Goal: Information Seeking & Learning: Get advice/opinions

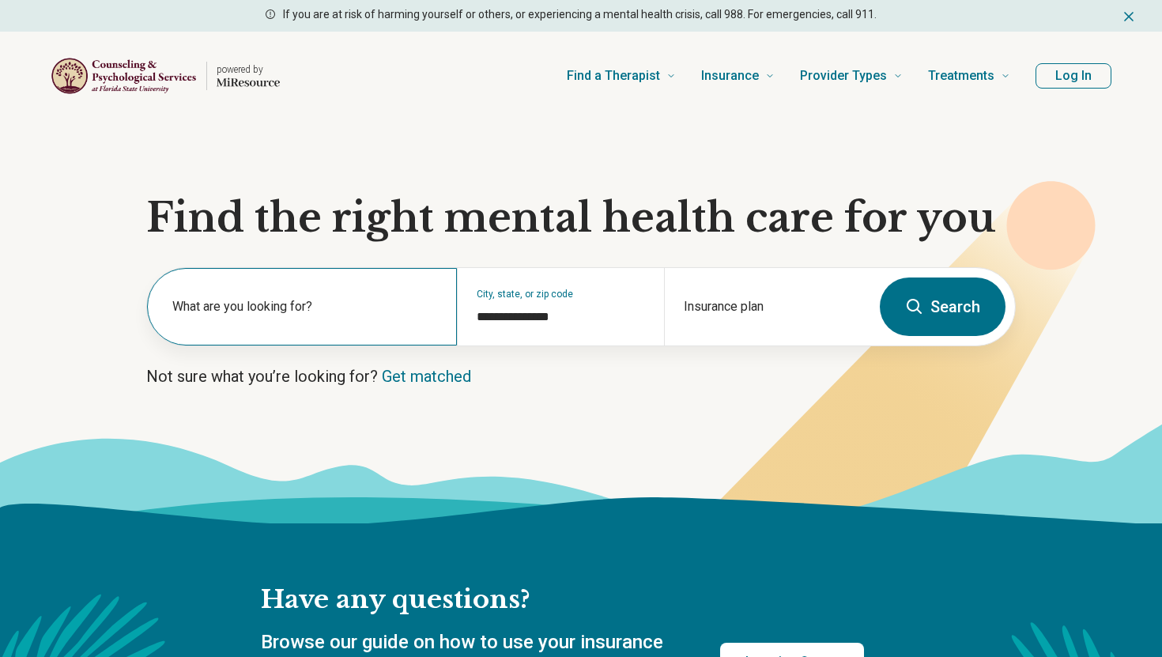
click at [291, 300] on label "What are you looking for?" at bounding box center [305, 306] width 266 height 19
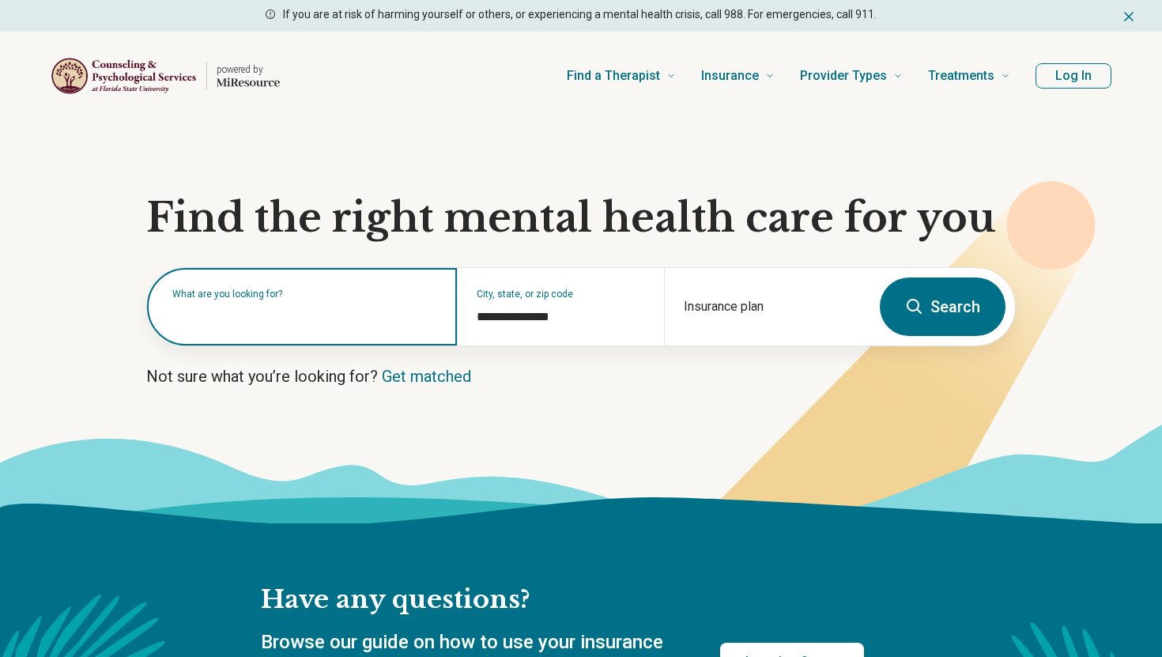
click at [277, 318] on input "text" at bounding box center [305, 314] width 266 height 19
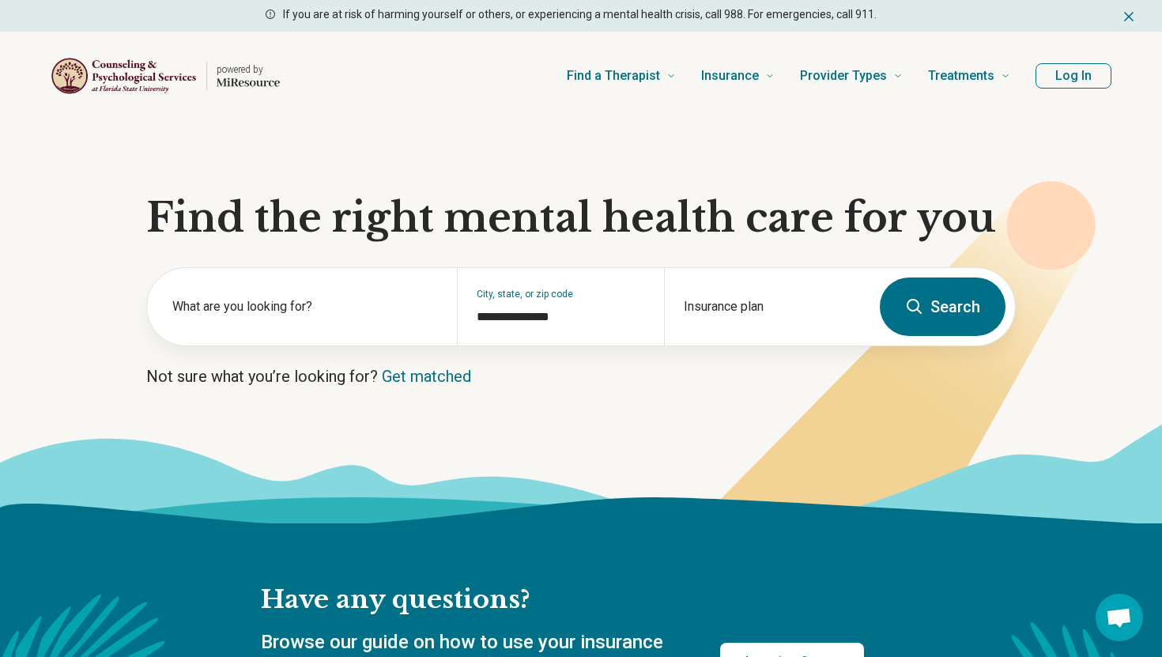
click at [342, 410] on section "**********" at bounding box center [581, 321] width 1162 height 403
click at [297, 315] on label "What are you looking for?" at bounding box center [305, 306] width 266 height 19
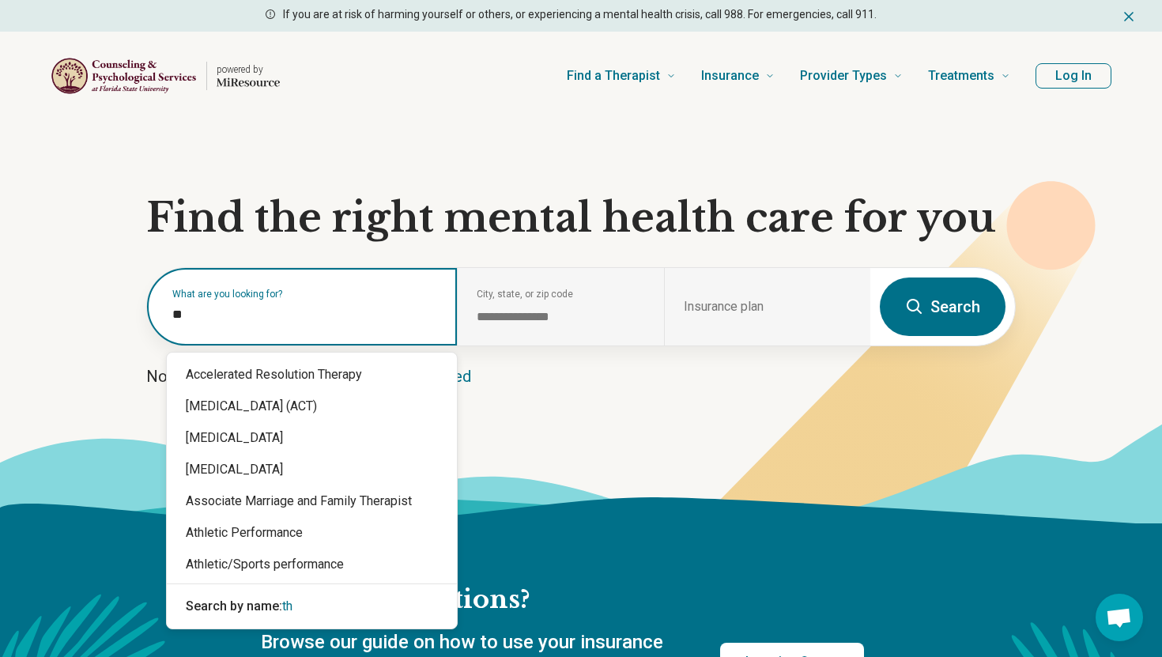
type input "*"
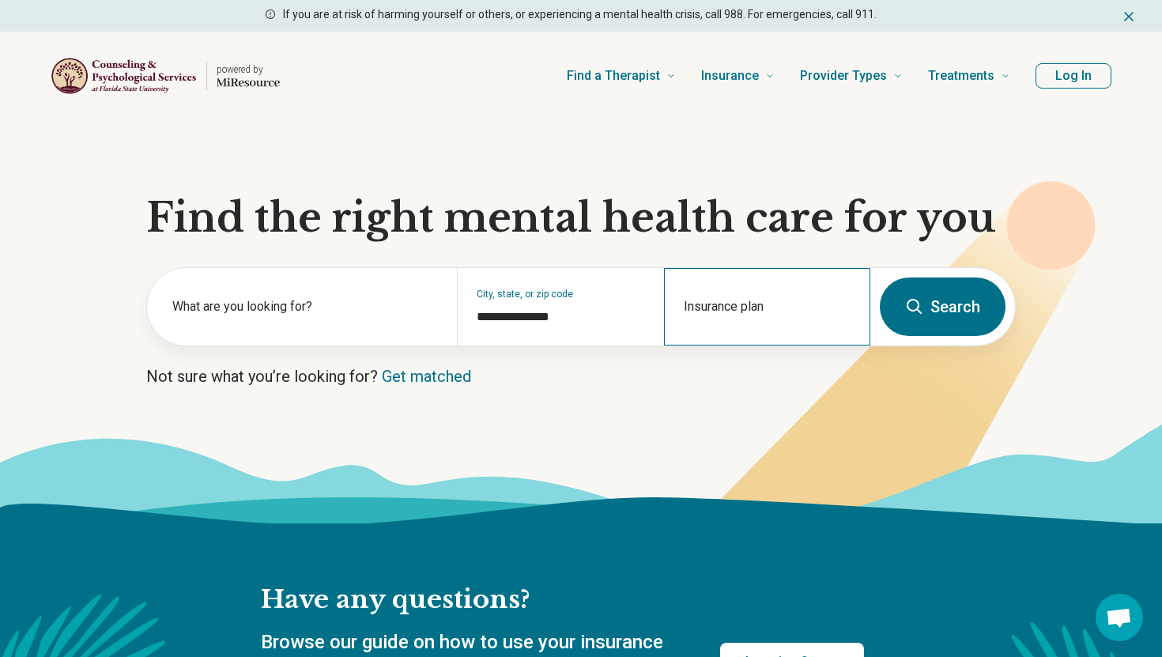
click at [766, 290] on div "Insurance plan" at bounding box center [767, 306] width 206 height 77
click at [746, 312] on input "Insurance plan" at bounding box center [768, 317] width 168 height 19
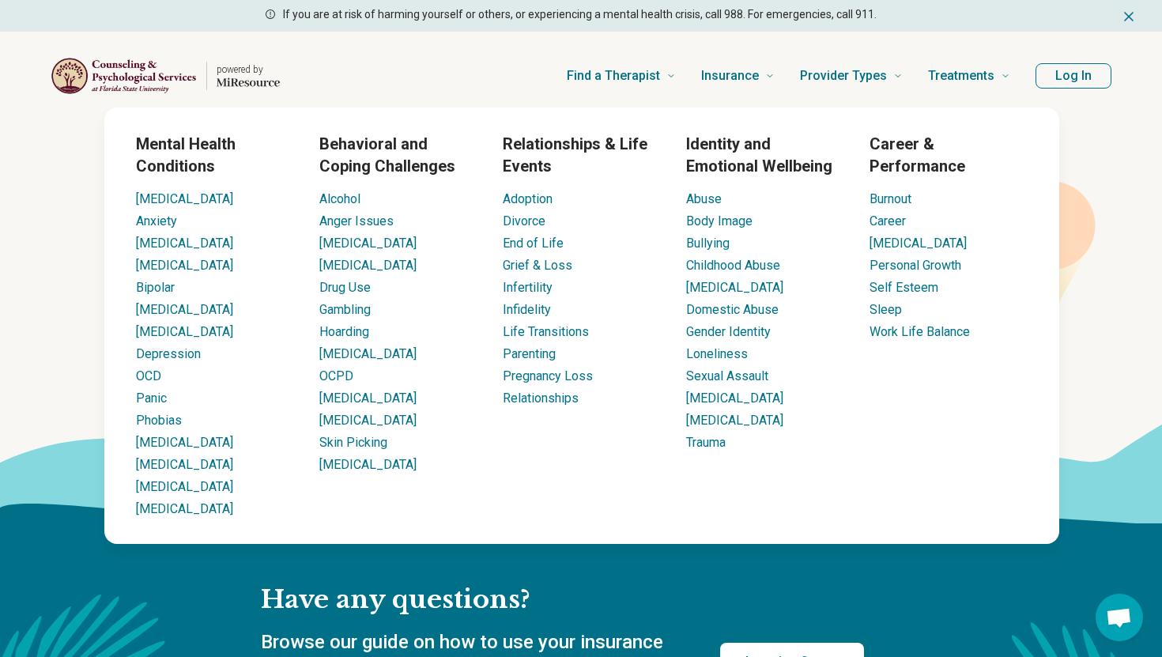
click at [360, 149] on h3 "Behavioral and Coping Challenges" at bounding box center [398, 155] width 158 height 44
click at [374, 149] on h3 "Behavioral and Coping Challenges" at bounding box center [398, 155] width 158 height 44
click at [368, 428] on link "[MEDICAL_DATA]" at bounding box center [367, 420] width 97 height 15
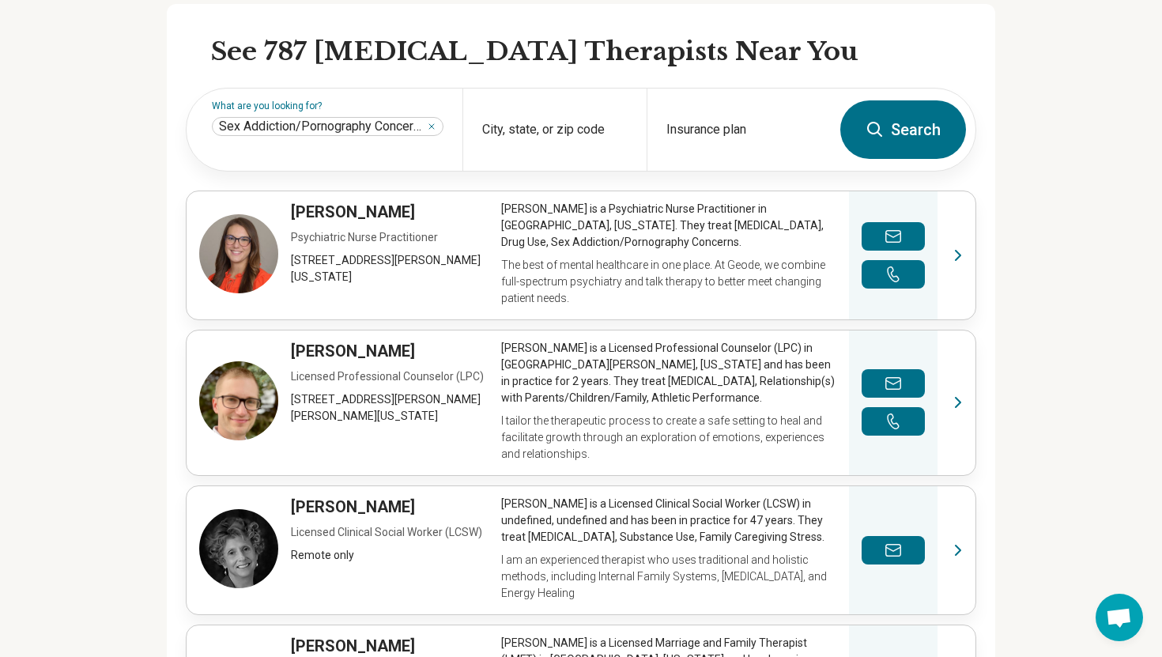
scroll to position [444, 0]
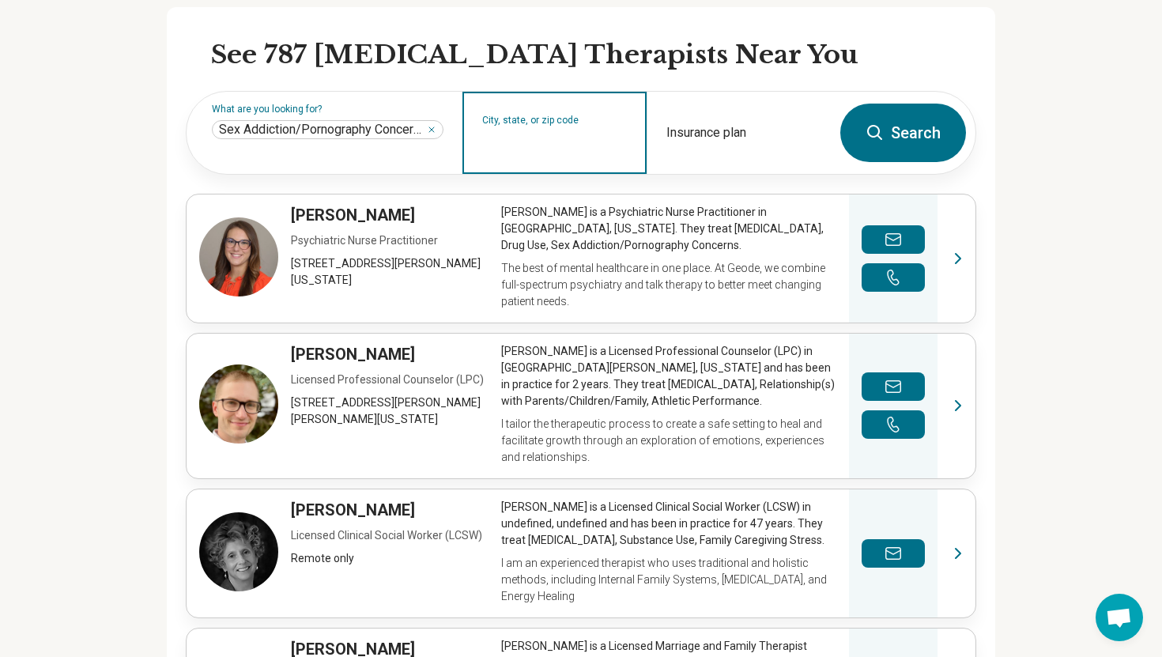
click at [510, 138] on input "City, state, or zip code" at bounding box center [554, 143] width 145 height 19
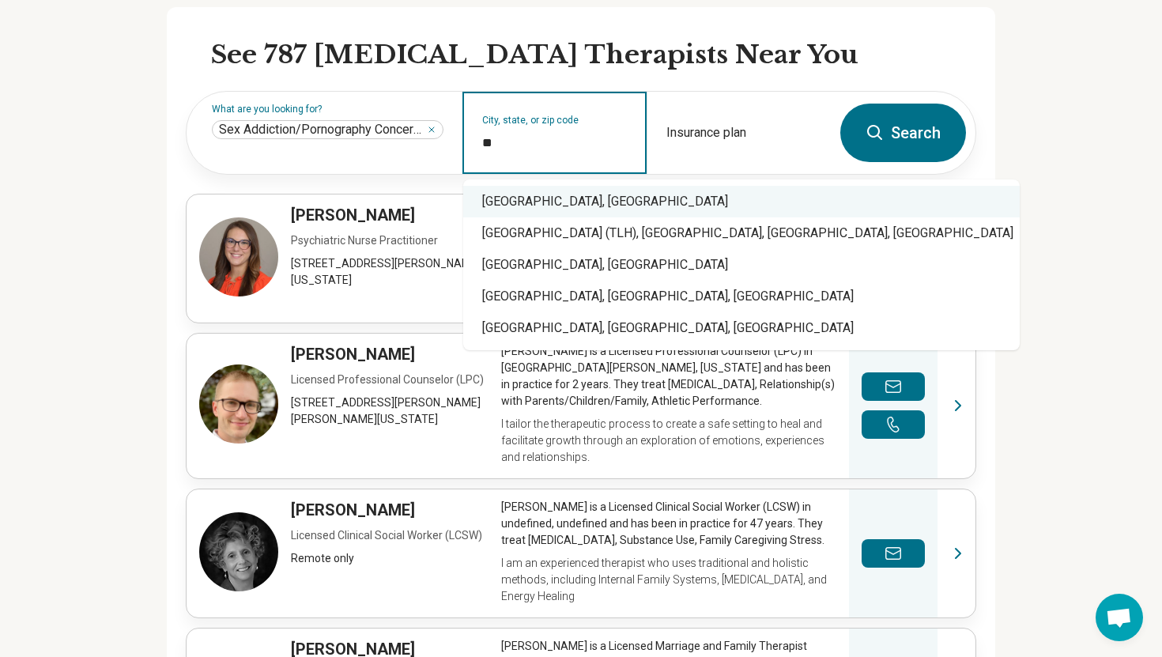
click at [535, 195] on div "Tallahassee, FL" at bounding box center [741, 202] width 557 height 32
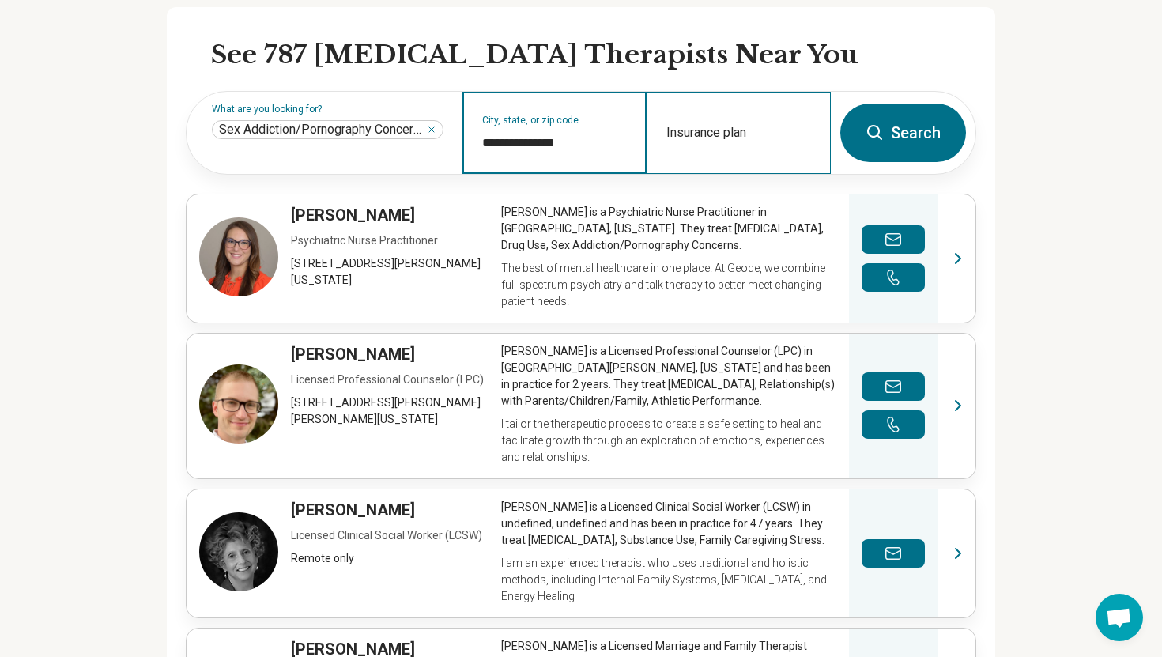
type input "**********"
click at [704, 124] on div "Insurance plan" at bounding box center [739, 133] width 184 height 82
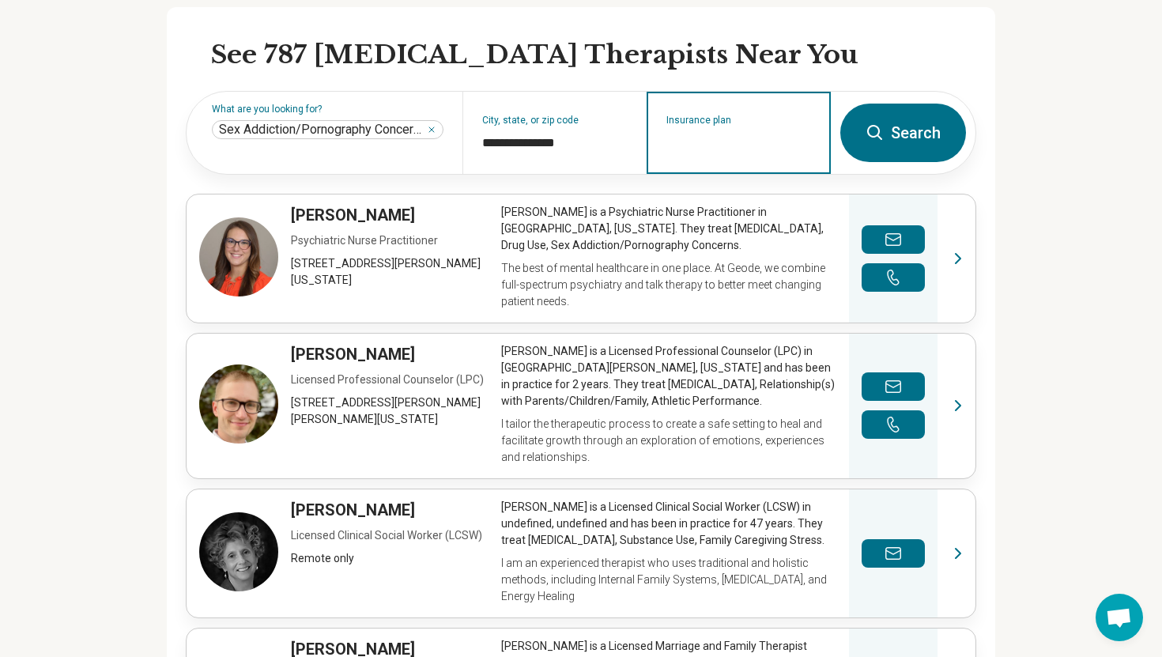
click at [711, 135] on input "Insurance plan" at bounding box center [739, 143] width 145 height 19
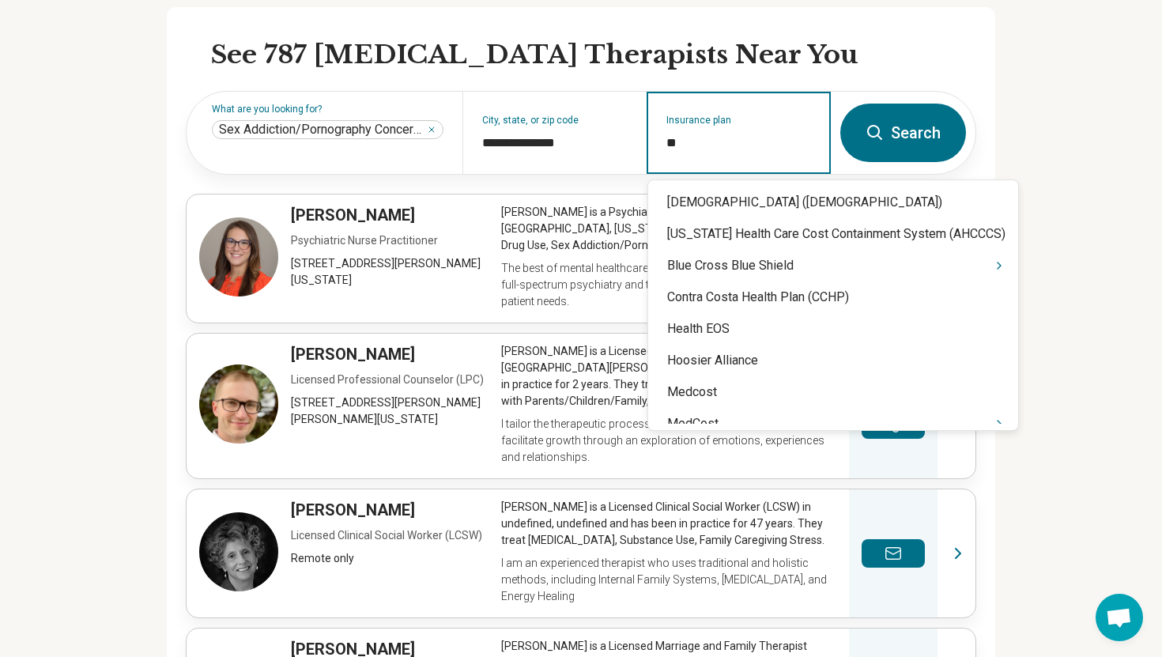
type input "***"
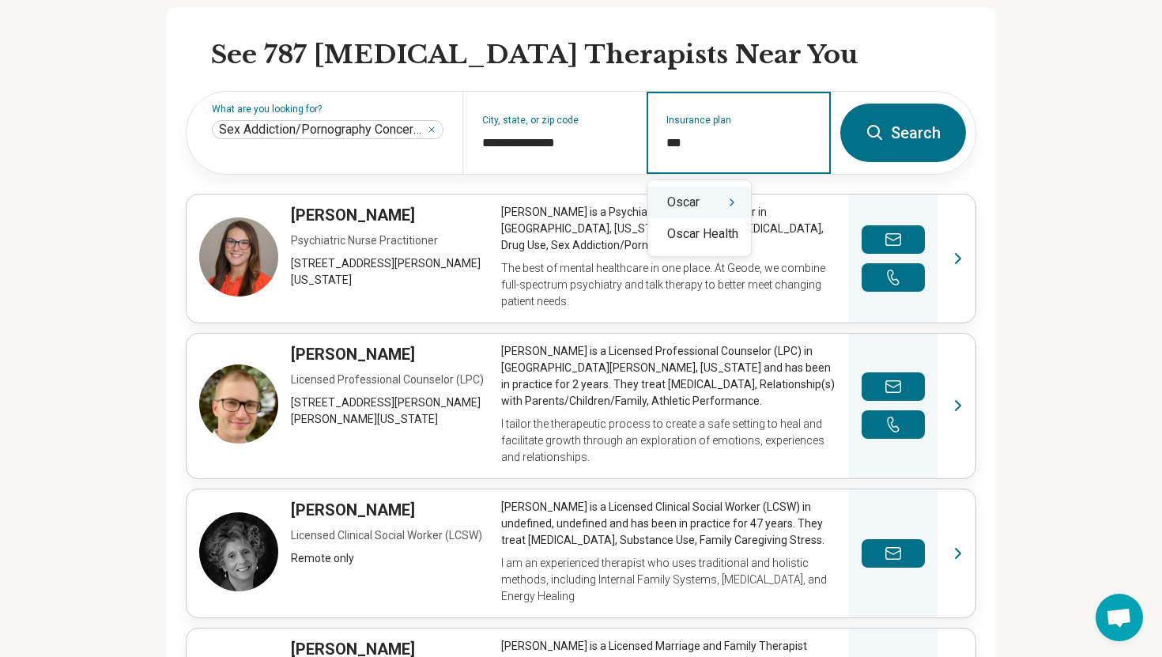
click at [708, 212] on div "Oscar" at bounding box center [699, 203] width 103 height 32
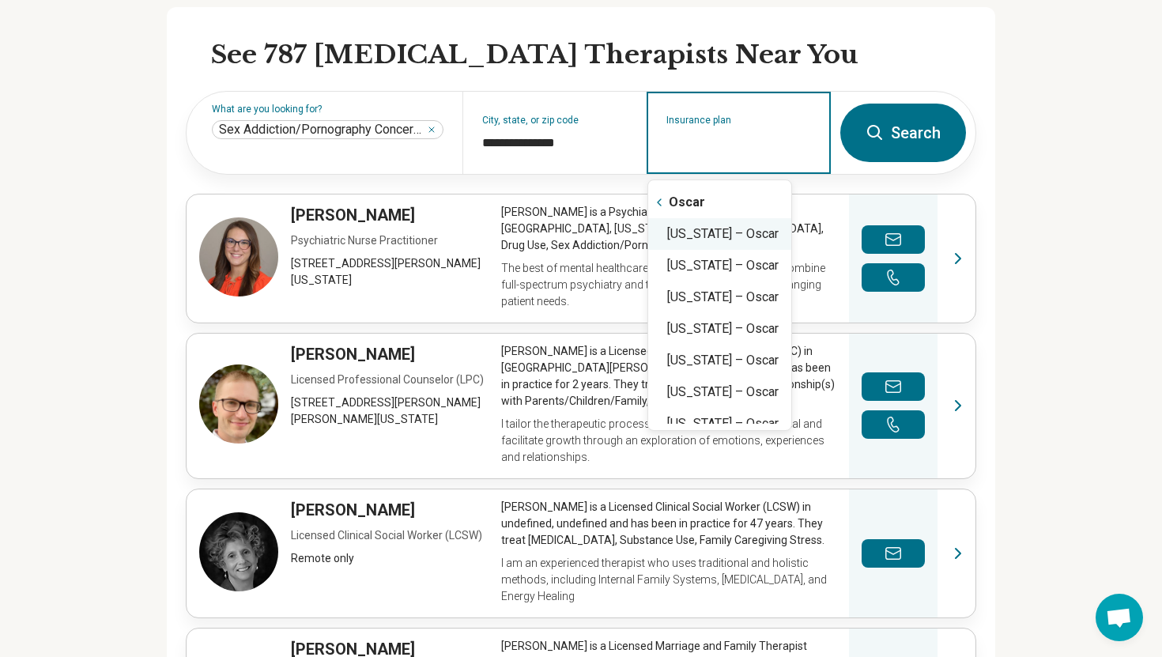
click at [707, 228] on div "Florida – Oscar" at bounding box center [719, 234] width 143 height 32
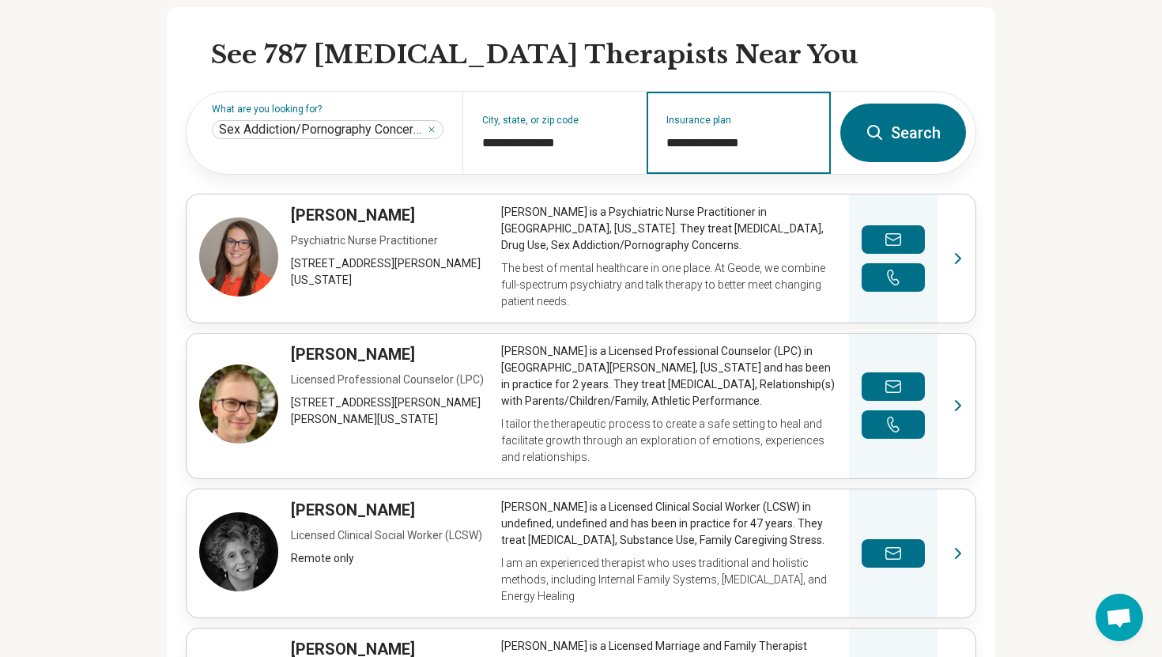
type input "**********"
click at [873, 157] on button "Search" at bounding box center [903, 133] width 126 height 59
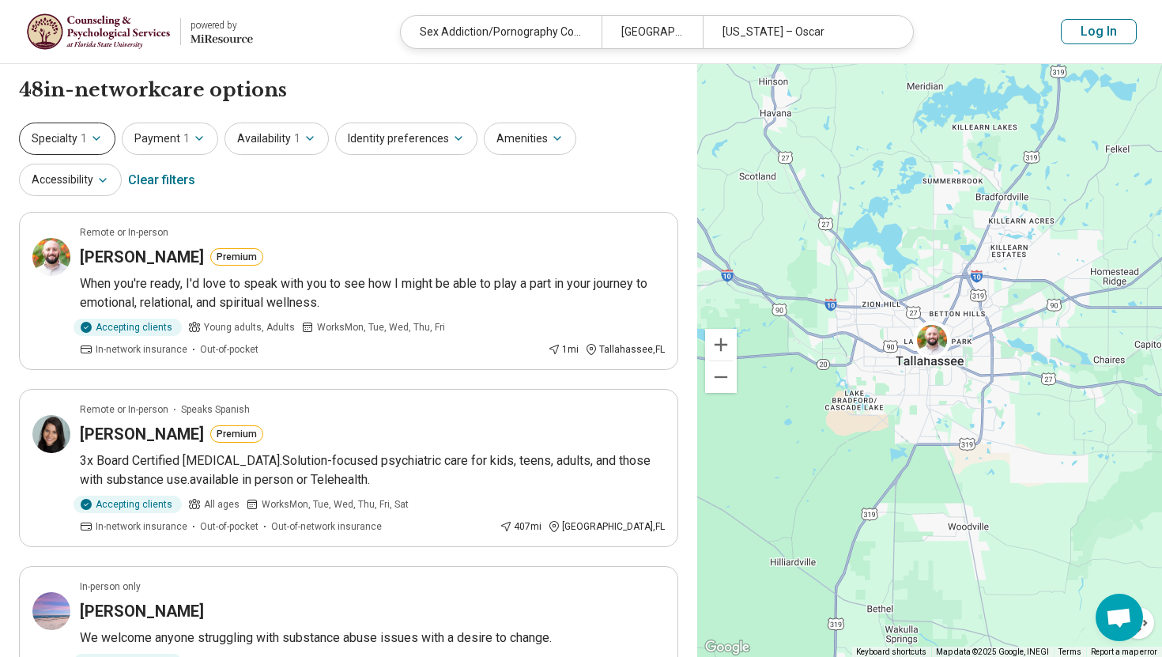
click at [52, 139] on button "Specialty 1" at bounding box center [67, 139] width 96 height 32
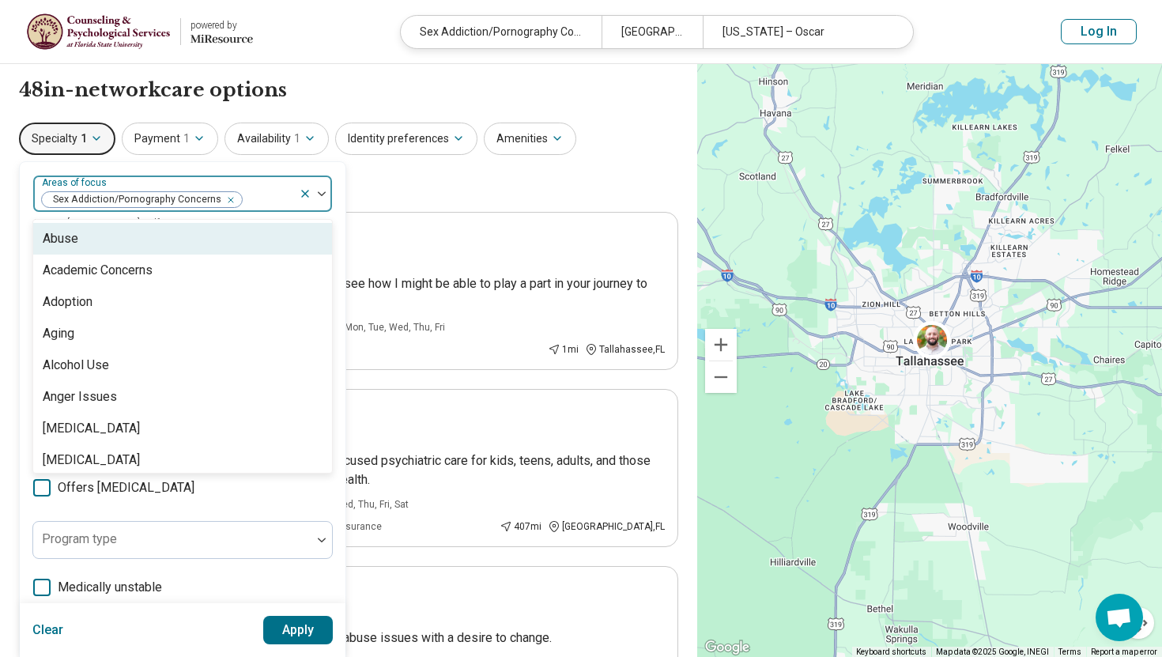
click at [263, 183] on div "Sex Addiction/Pornography Concerns" at bounding box center [166, 193] width 266 height 35
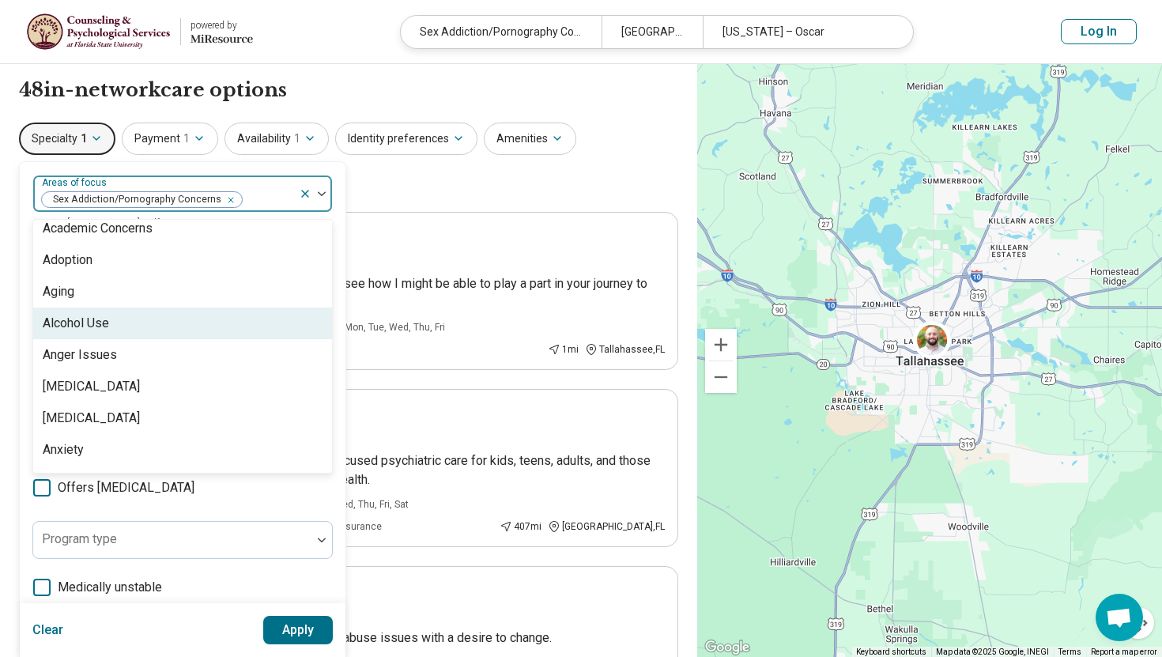
scroll to position [55, 0]
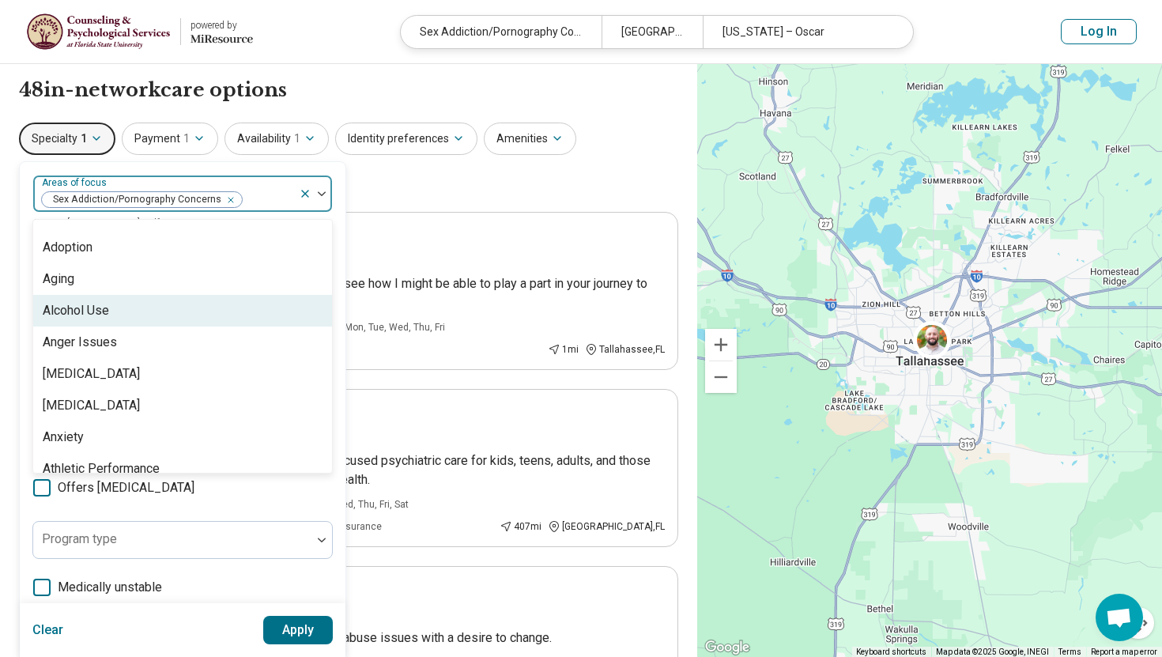
click at [210, 300] on div "Alcohol Use" at bounding box center [182, 311] width 299 height 32
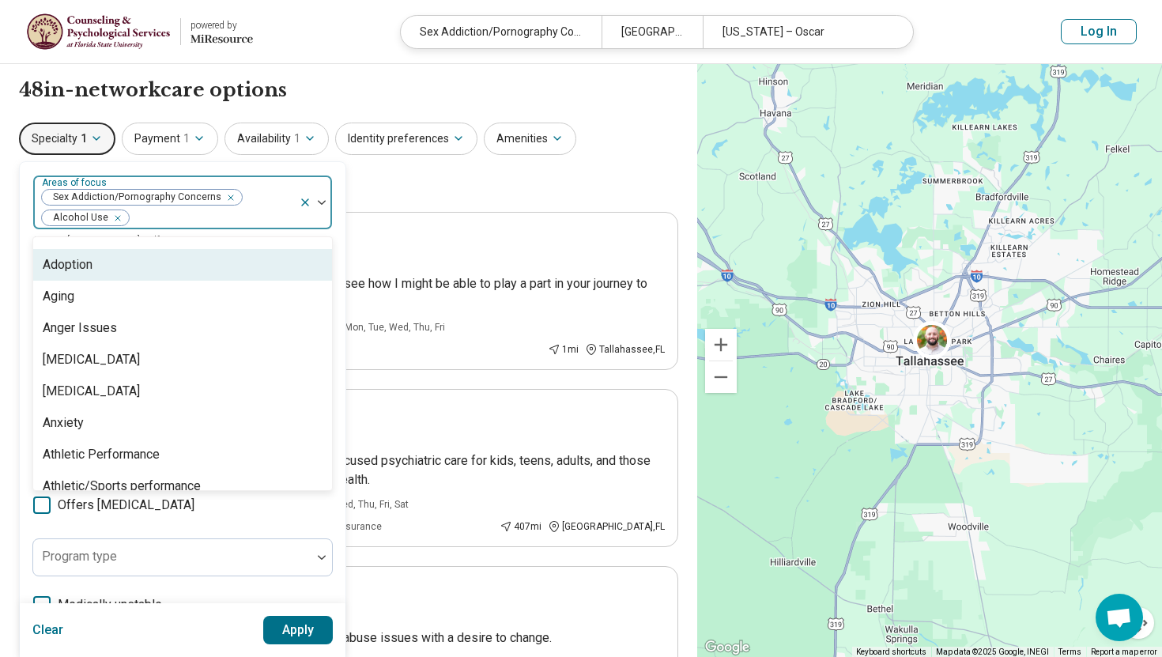
click at [114, 217] on icon "Remove [object Object]" at bounding box center [113, 218] width 11 height 11
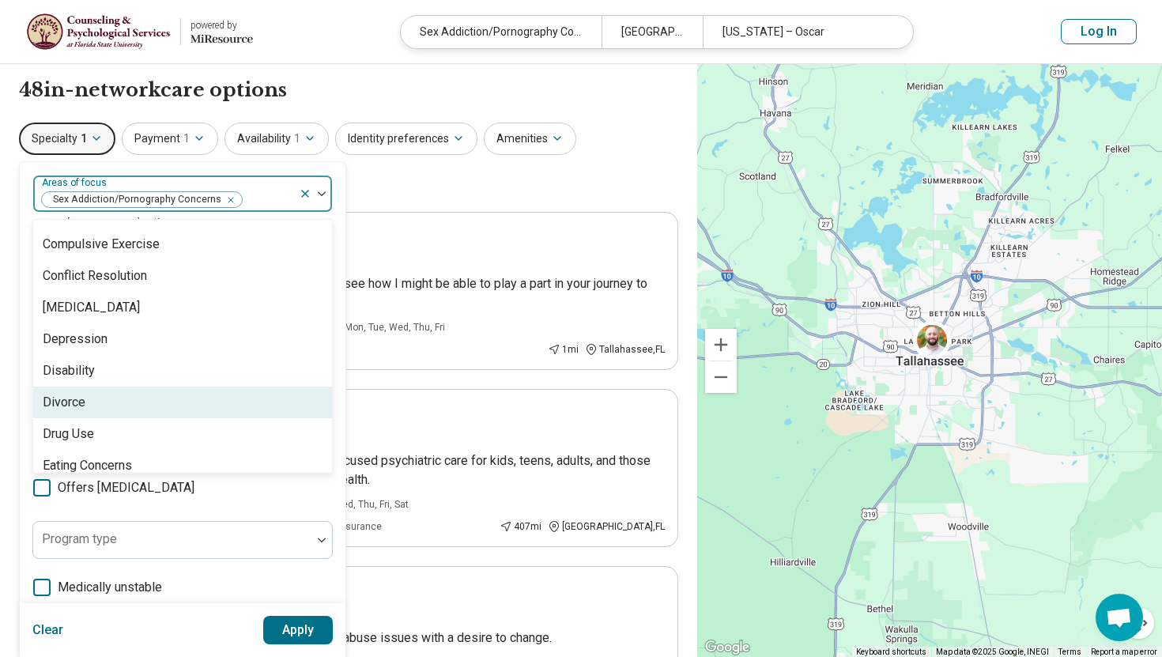
scroll to position [863, 0]
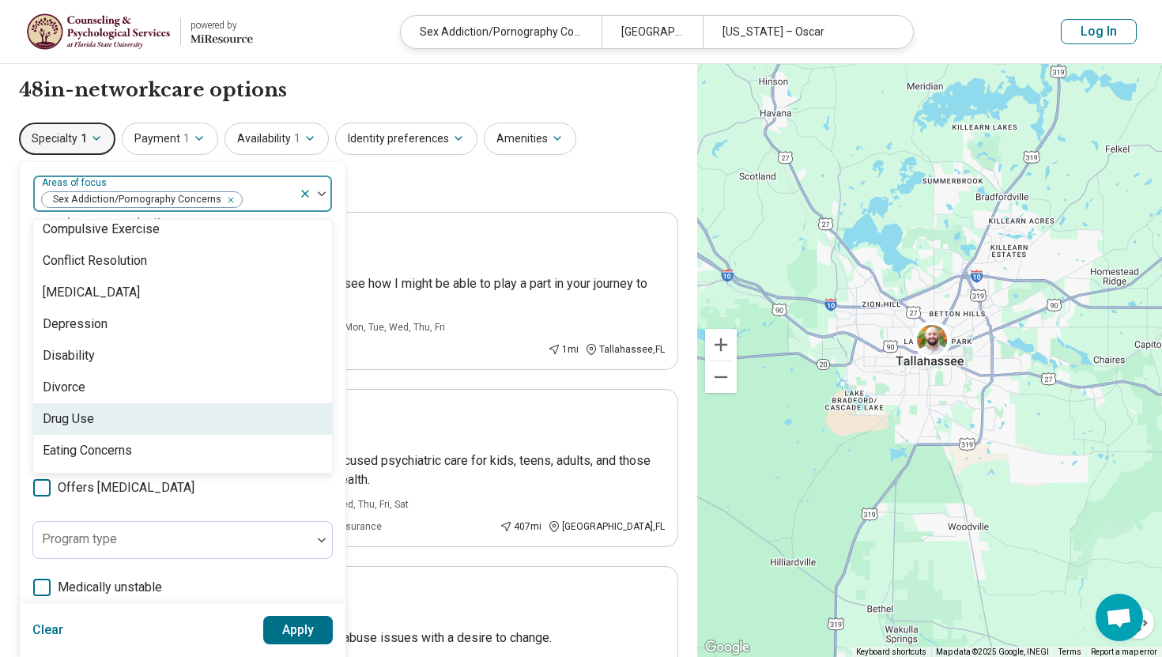
click at [63, 411] on div "Drug Use" at bounding box center [68, 419] width 51 height 19
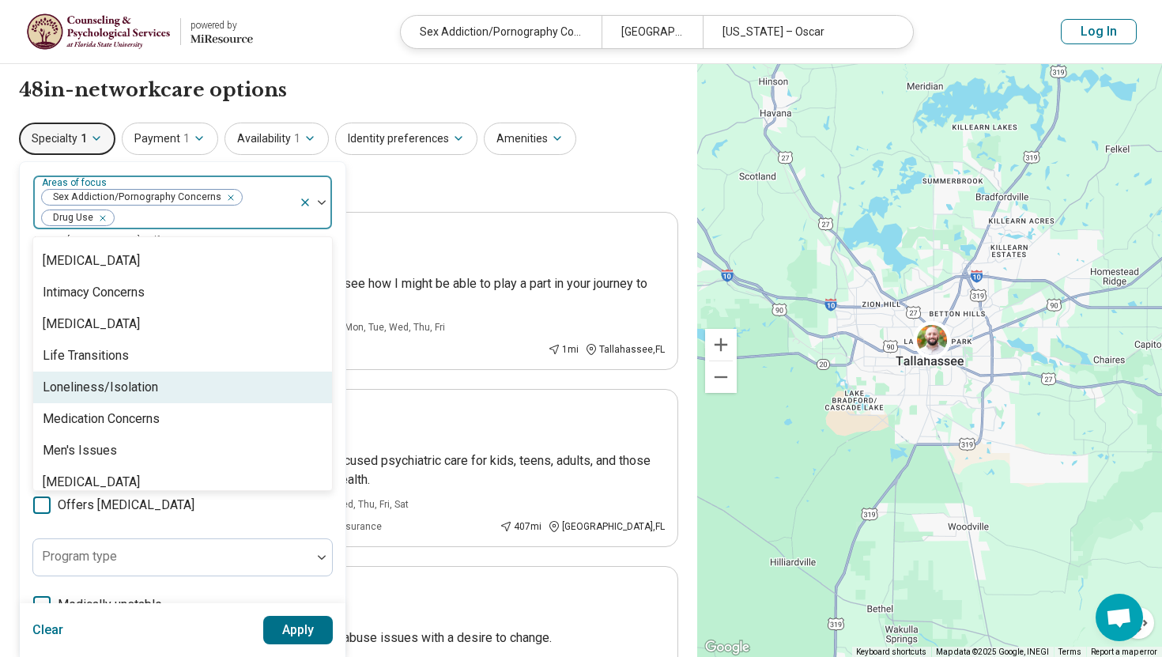
scroll to position [1517, 0]
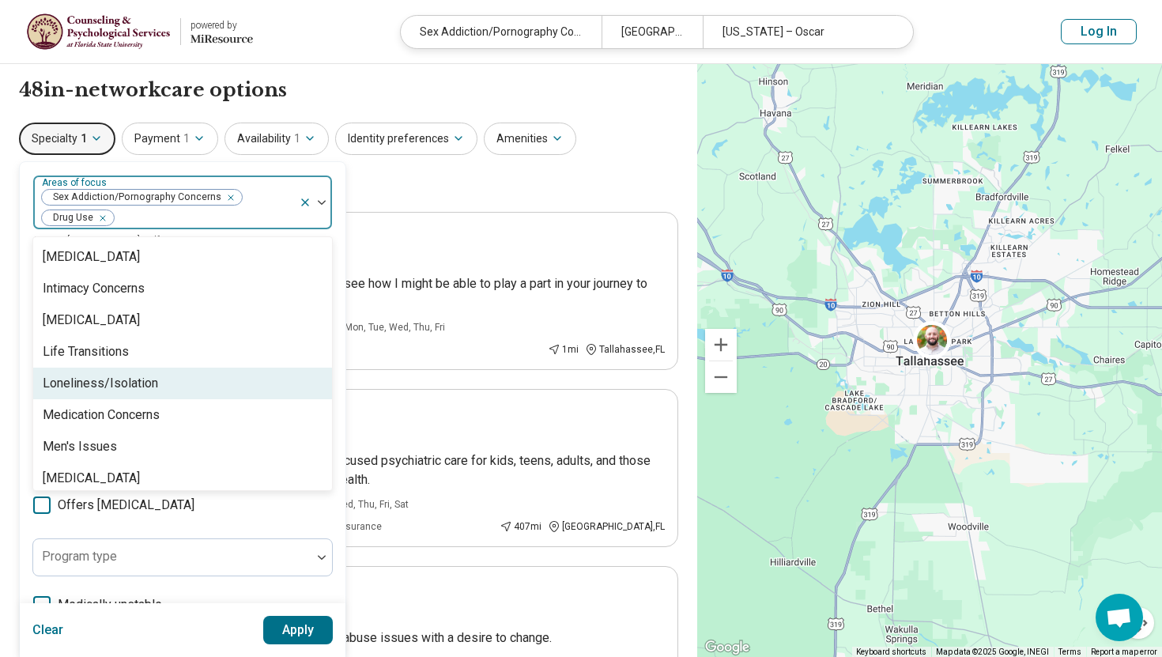
click at [44, 394] on div "Loneliness/Isolation" at bounding box center [182, 384] width 299 height 32
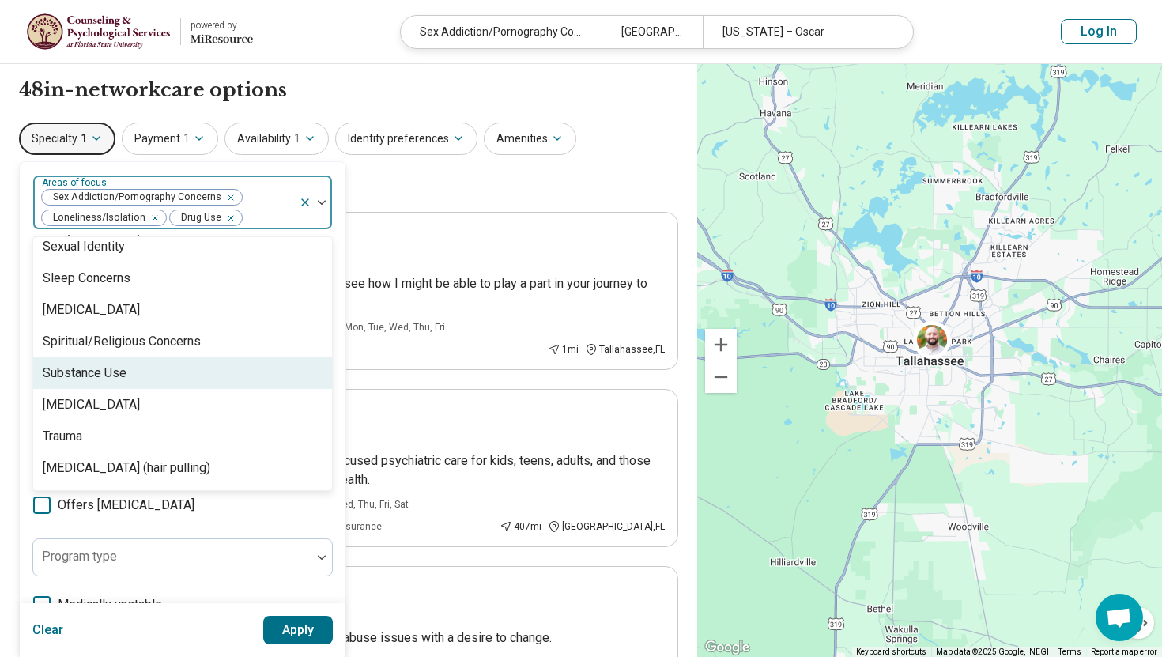
scroll to position [2804, 0]
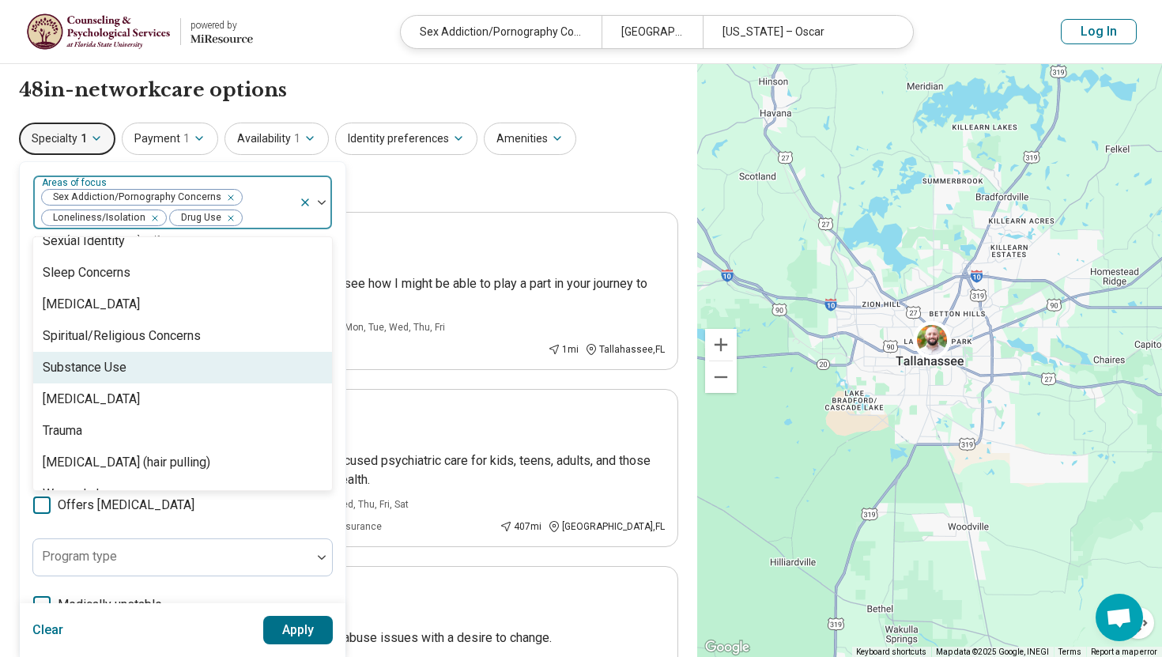
click at [64, 379] on div "Substance Use" at bounding box center [182, 368] width 299 height 32
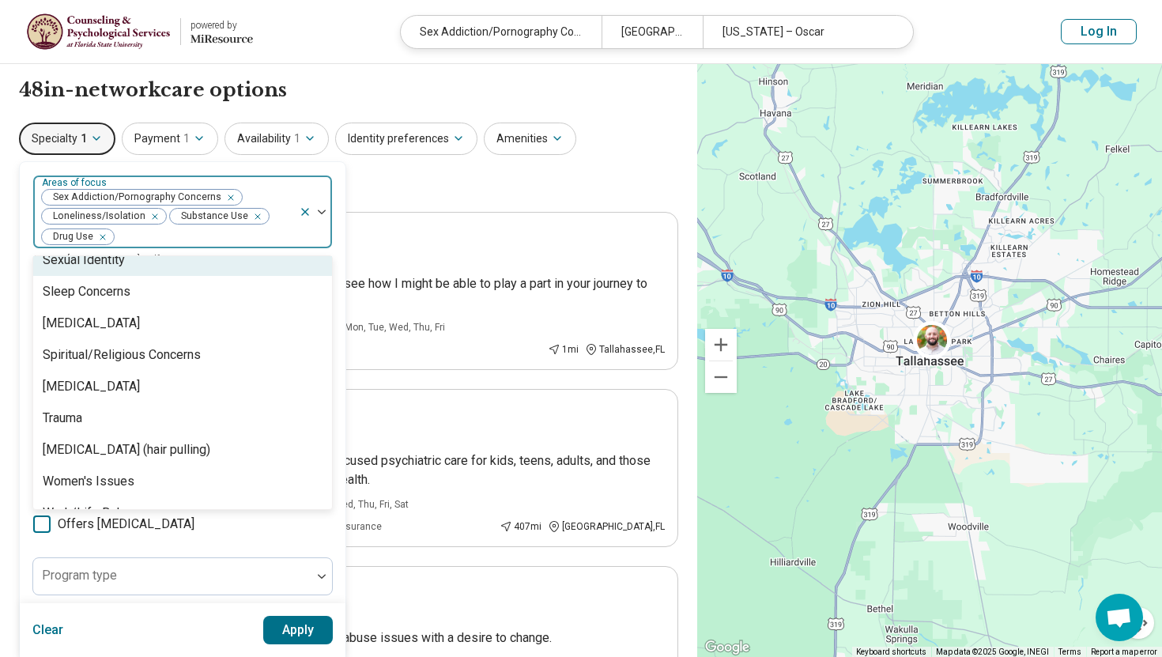
click at [106, 236] on div "Remove [object Object]" at bounding box center [99, 237] width 19 height 19
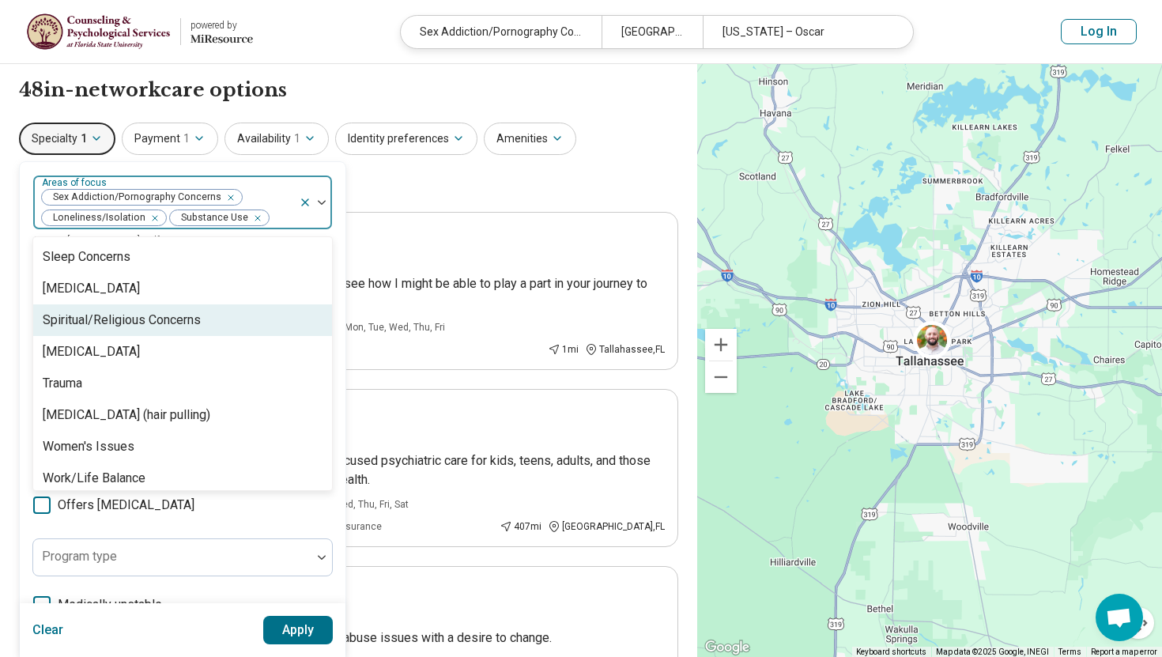
scroll to position [2859, 0]
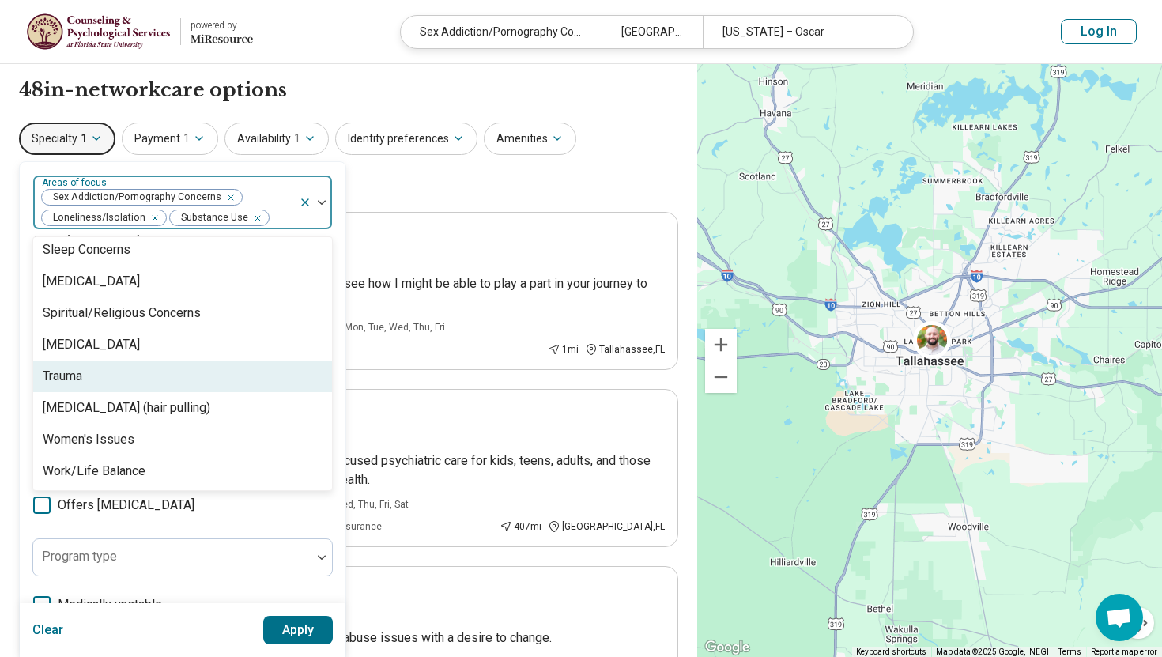
click at [59, 383] on div "Trauma" at bounding box center [63, 376] width 40 height 19
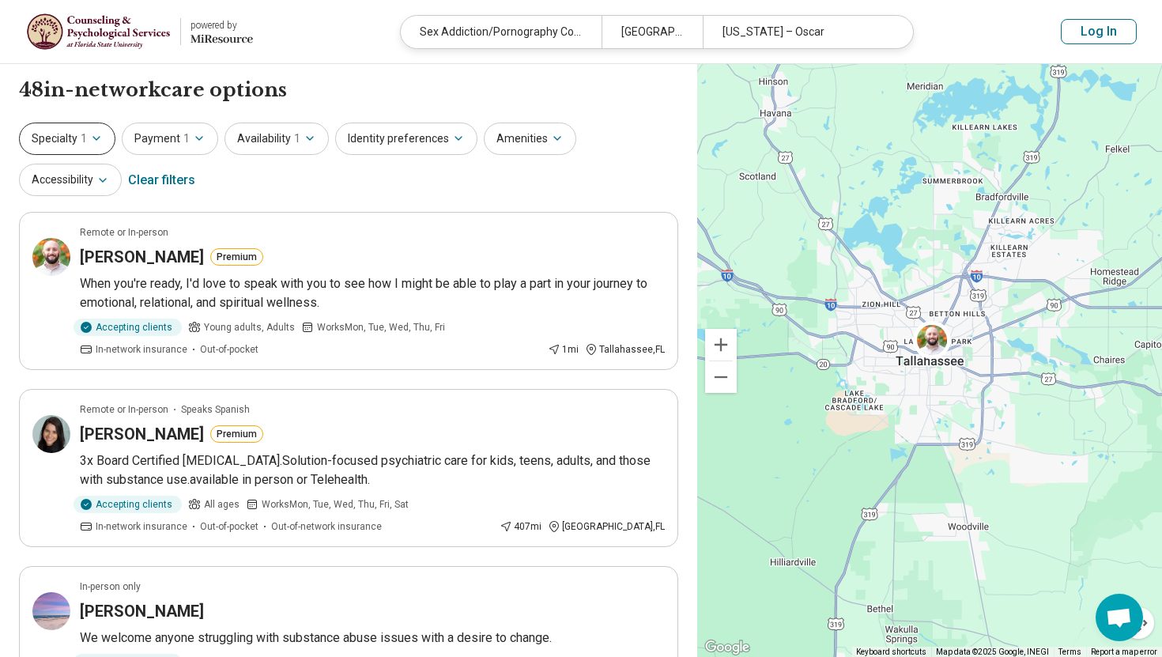
click at [88, 150] on button "Specialty 1" at bounding box center [67, 139] width 96 height 32
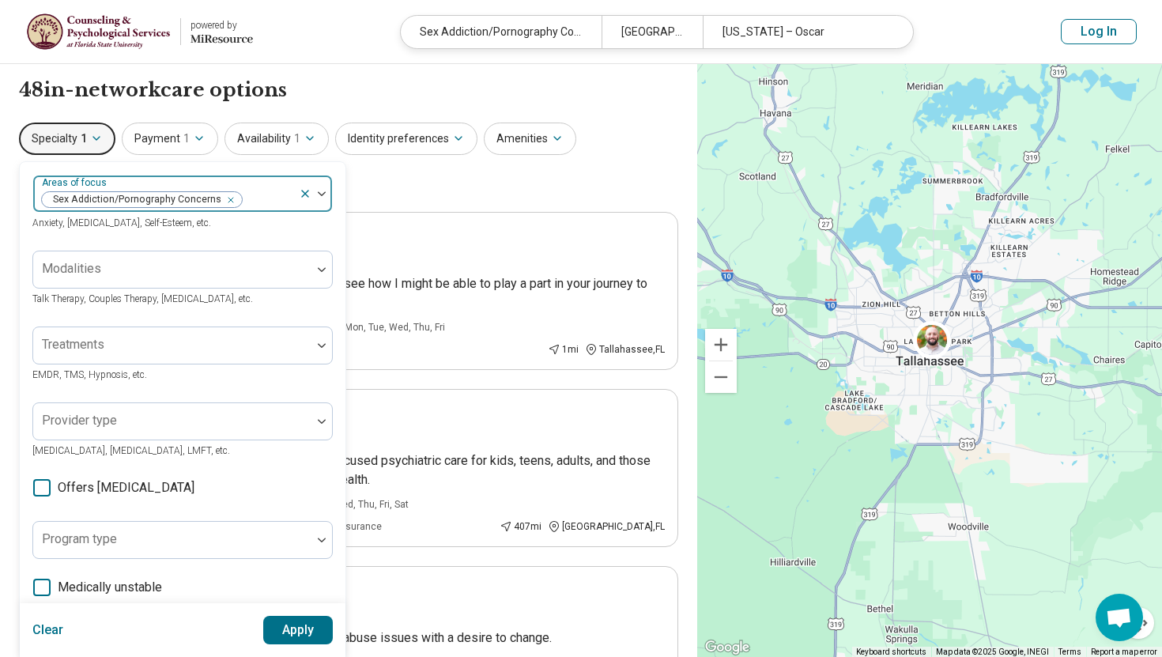
click at [259, 183] on div "Sex Addiction/Pornography Concerns" at bounding box center [166, 193] width 266 height 35
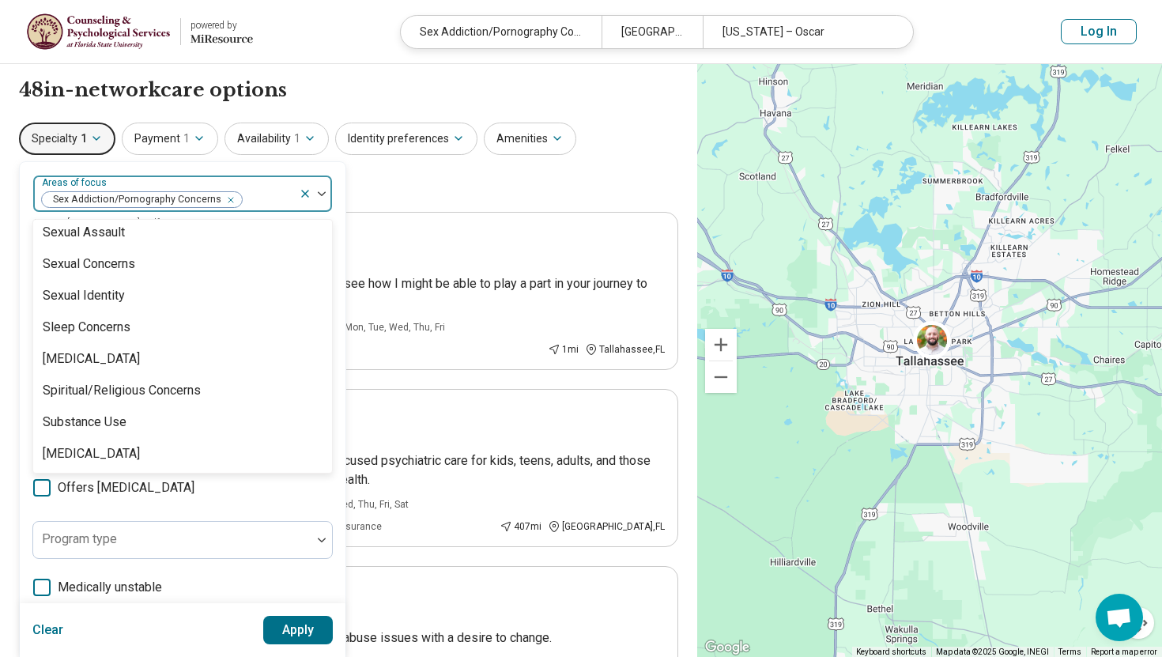
scroll to position [2922, 0]
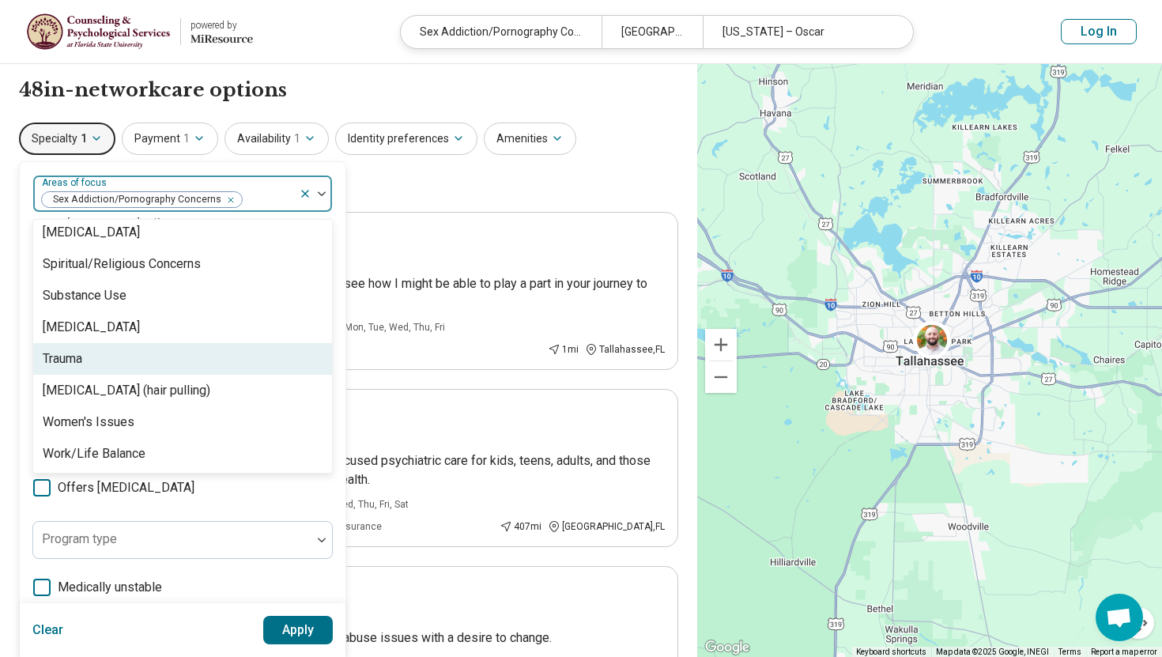
click at [157, 369] on div "Trauma" at bounding box center [182, 359] width 299 height 32
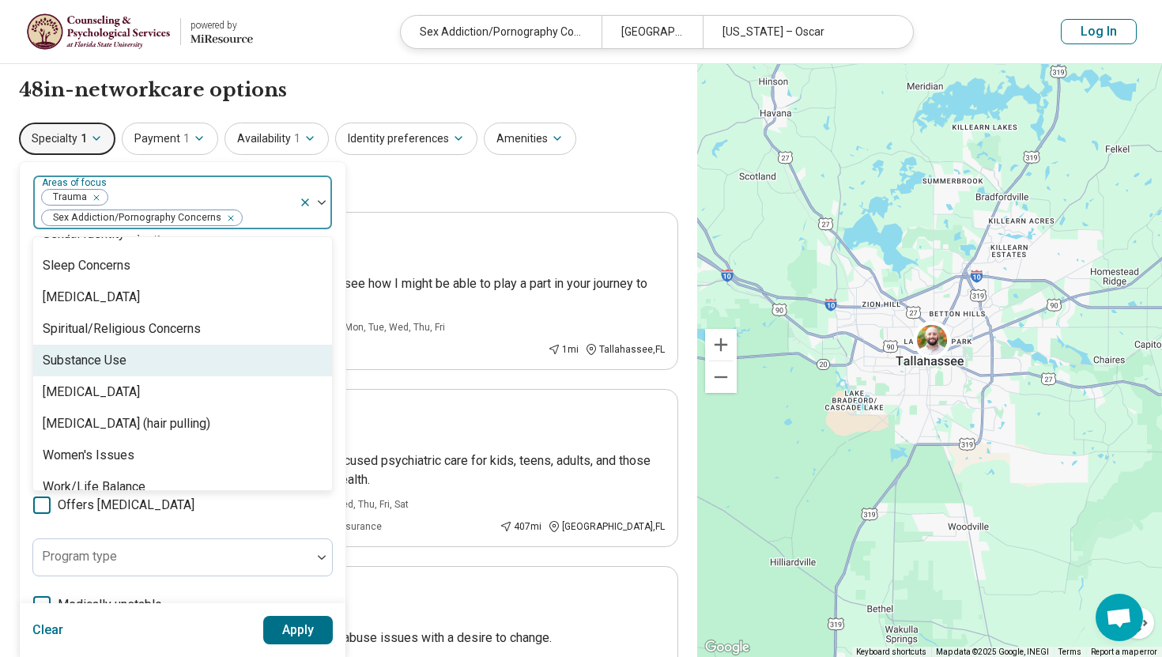
click at [143, 364] on div "Substance Use" at bounding box center [182, 361] width 299 height 32
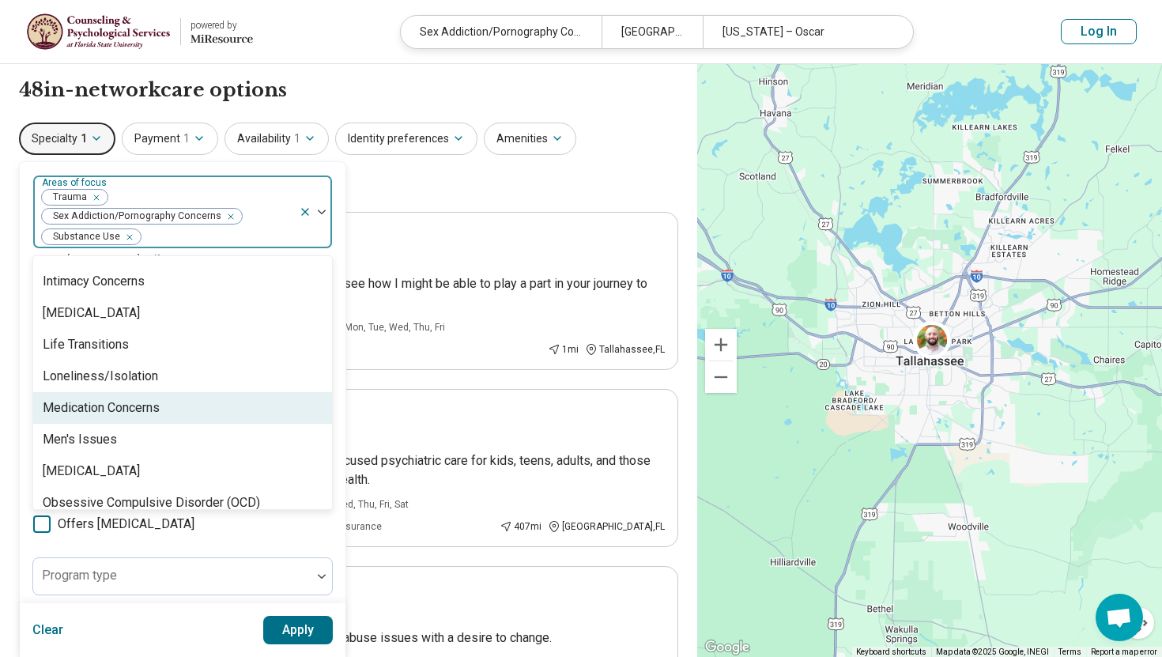
scroll to position [1572, 0]
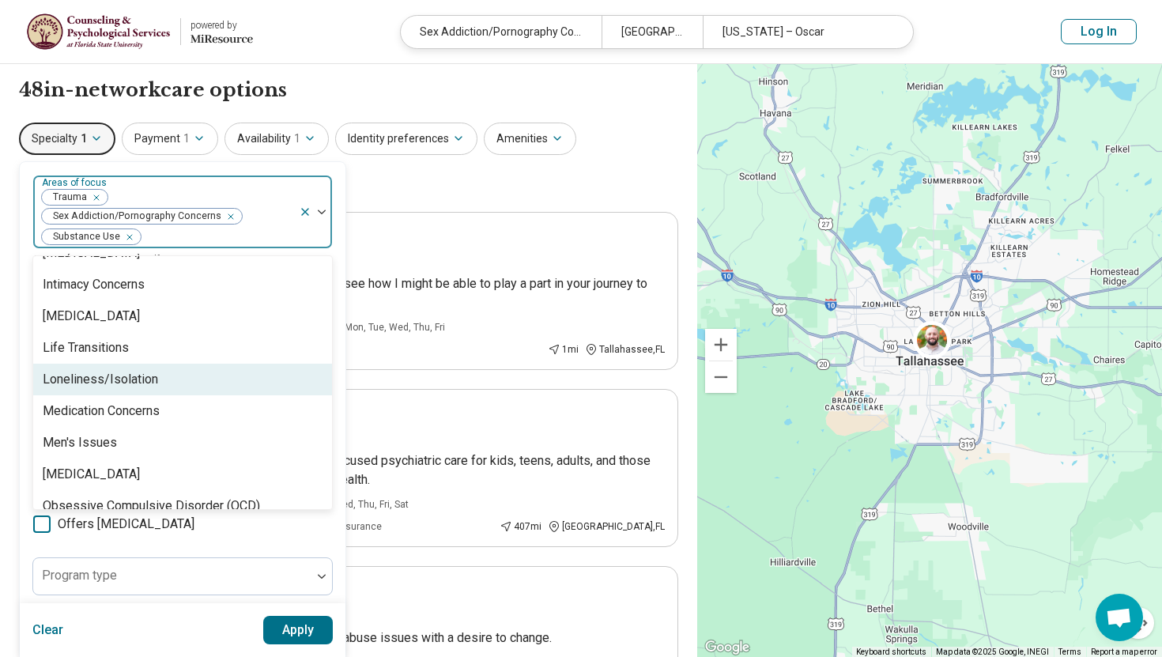
click at [145, 377] on div "Loneliness/Isolation" at bounding box center [100, 379] width 115 height 19
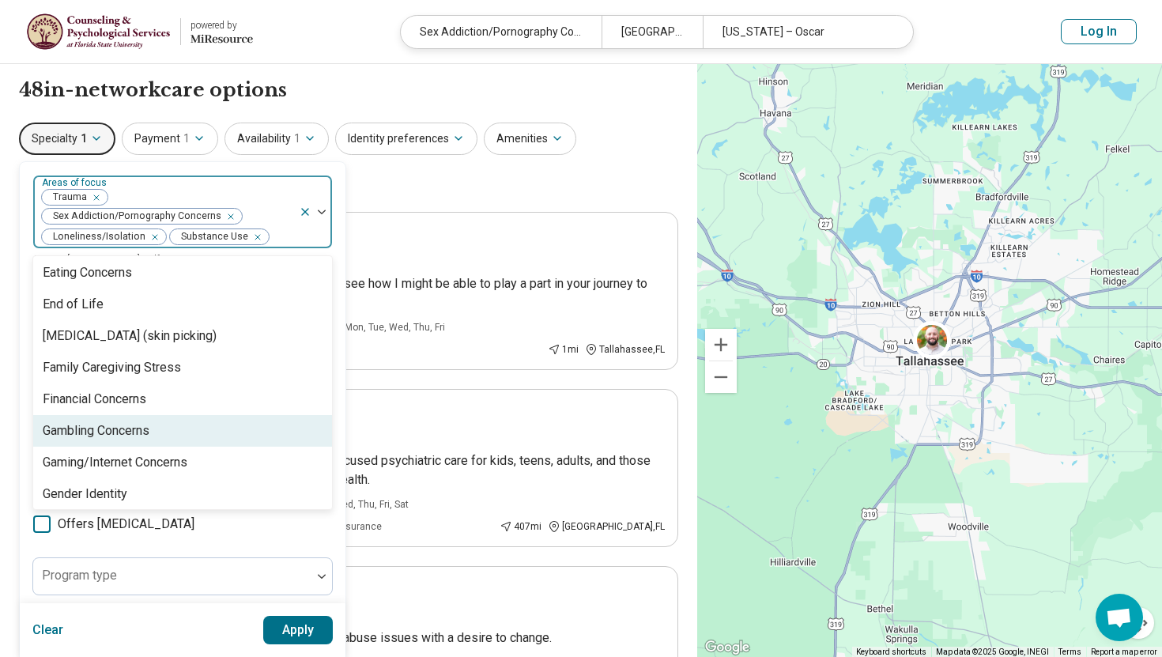
scroll to position [1063, 0]
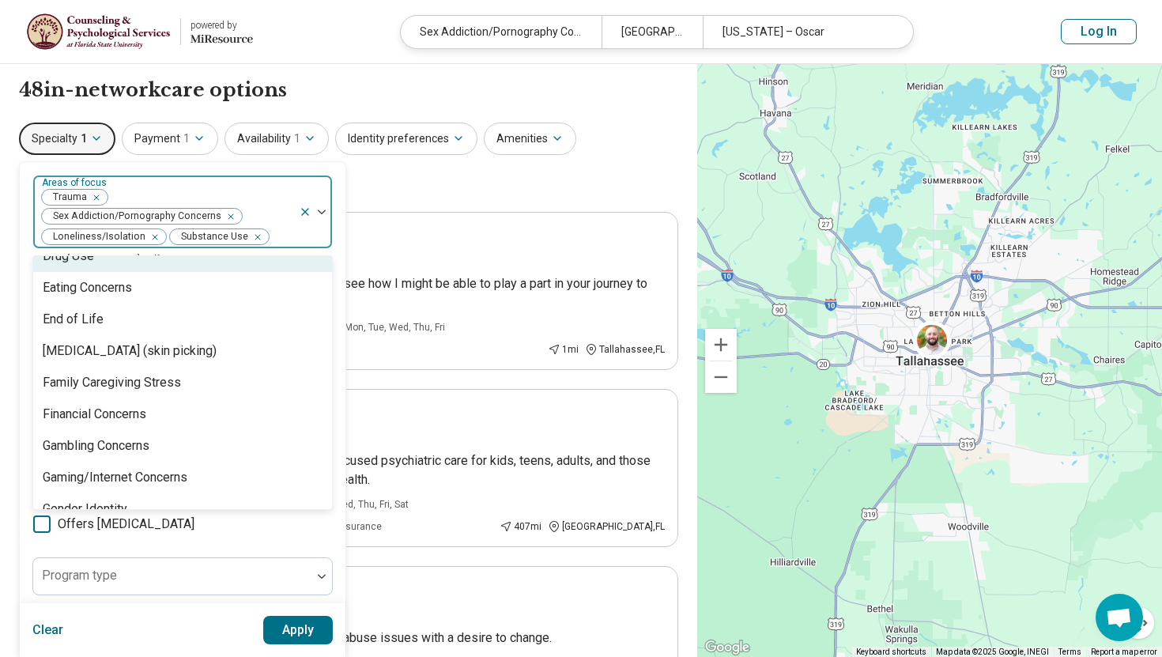
click at [303, 639] on button "Apply" at bounding box center [298, 630] width 70 height 28
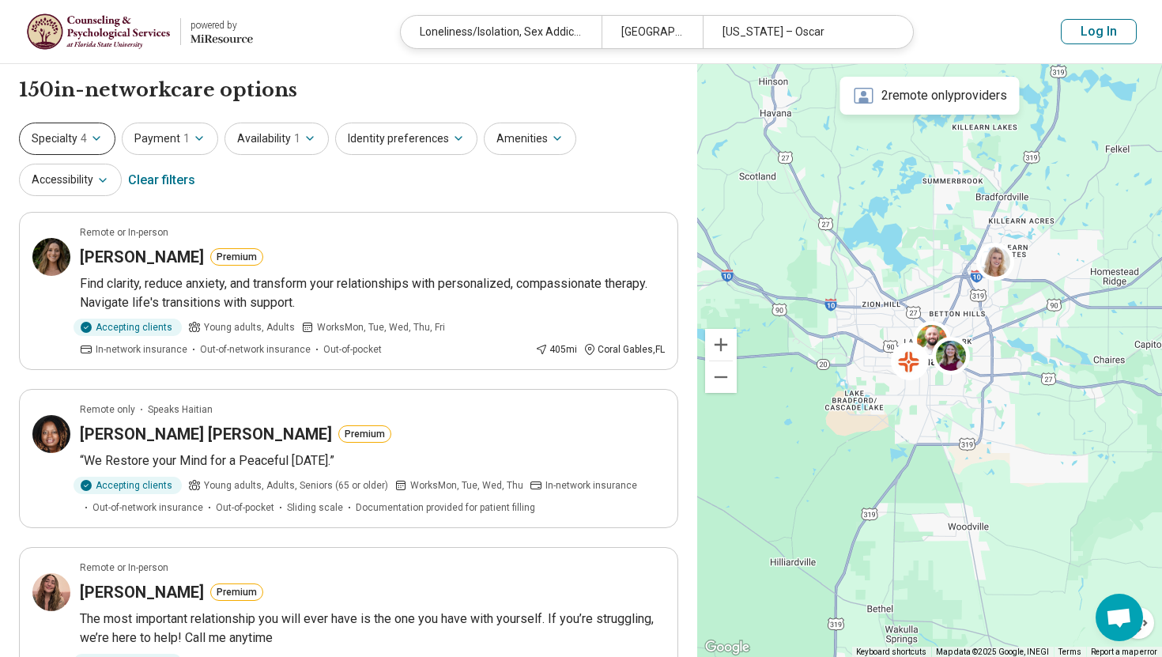
click at [62, 139] on button "Specialty 4" at bounding box center [67, 139] width 96 height 32
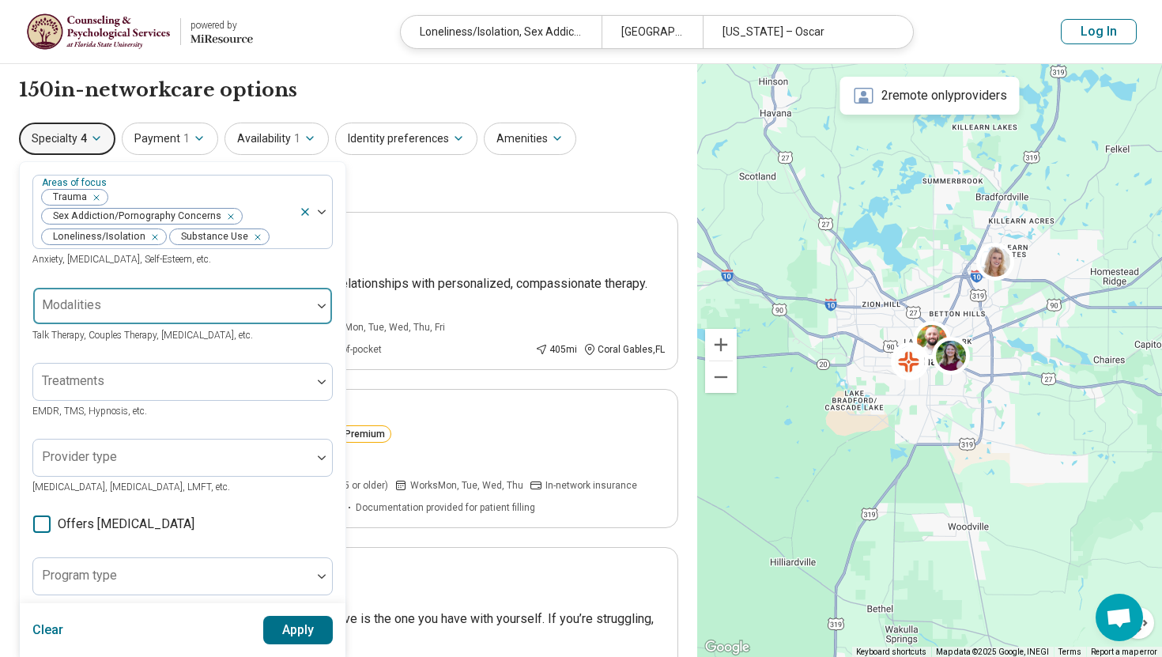
click at [67, 300] on label "Modalities" at bounding box center [71, 304] width 59 height 15
click at [71, 308] on div at bounding box center [173, 312] width 266 height 22
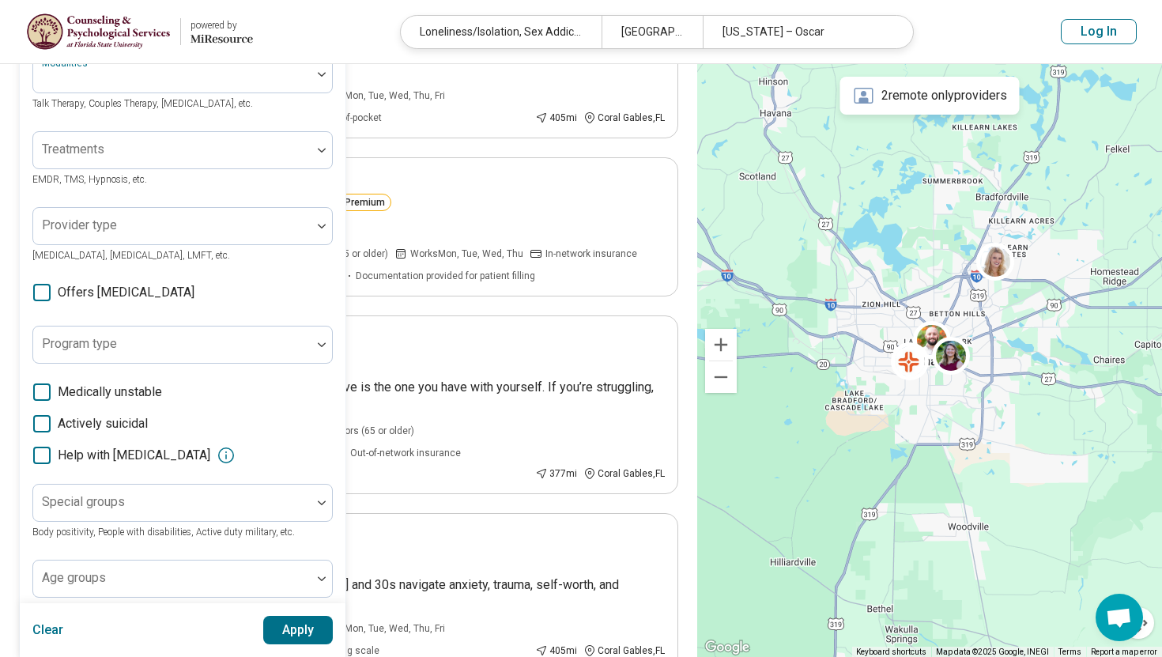
scroll to position [240, 0]
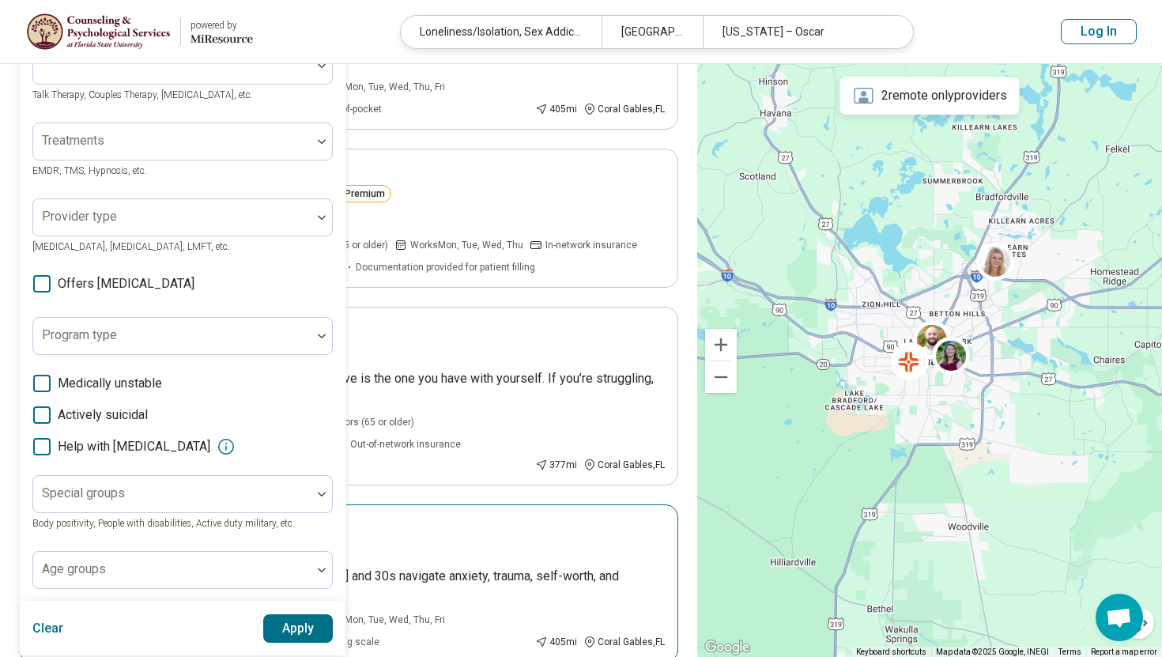
click at [412, 544] on div "Danielle Handal Premium" at bounding box center [372, 549] width 585 height 22
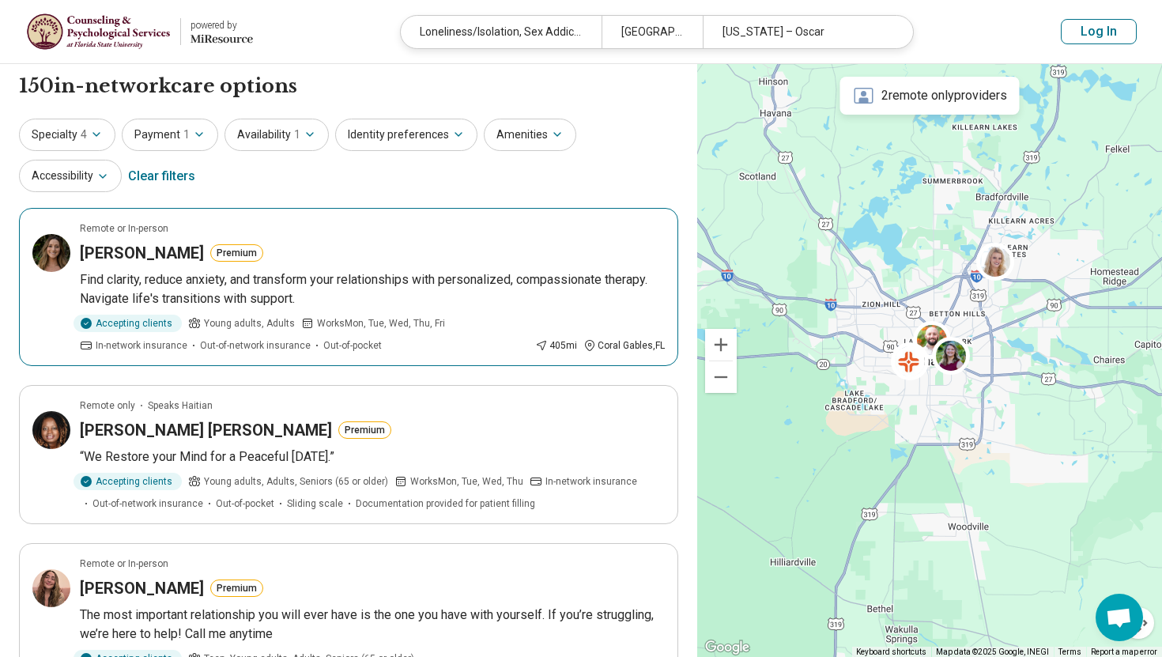
scroll to position [0, 0]
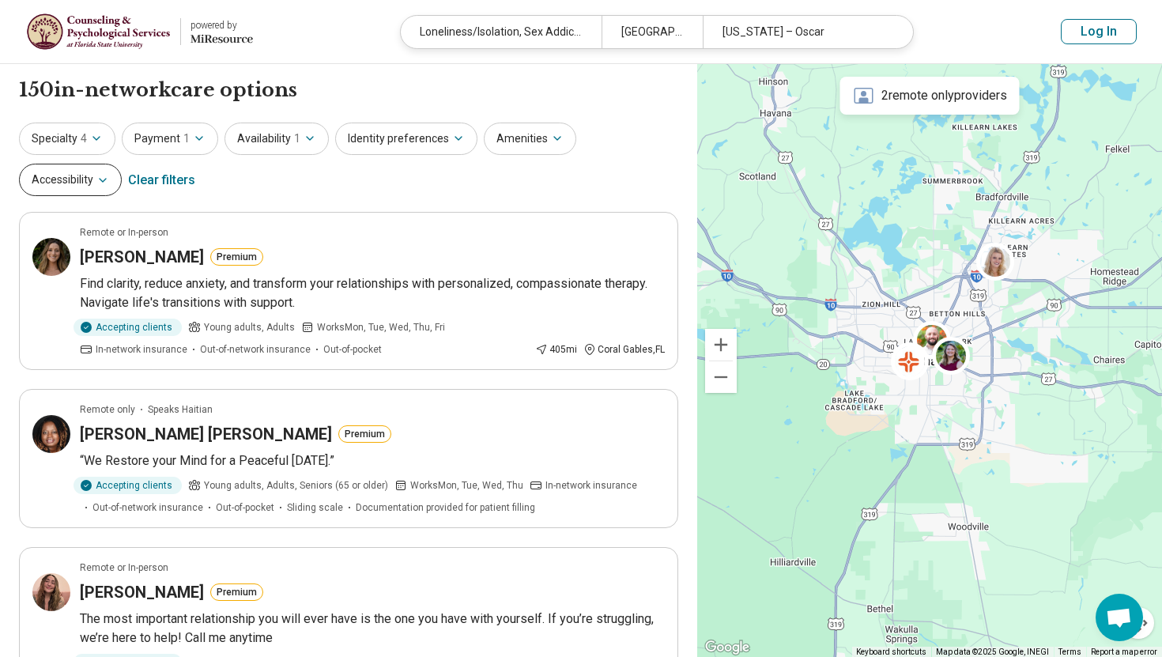
click at [122, 164] on button "Accessibility" at bounding box center [70, 180] width 103 height 32
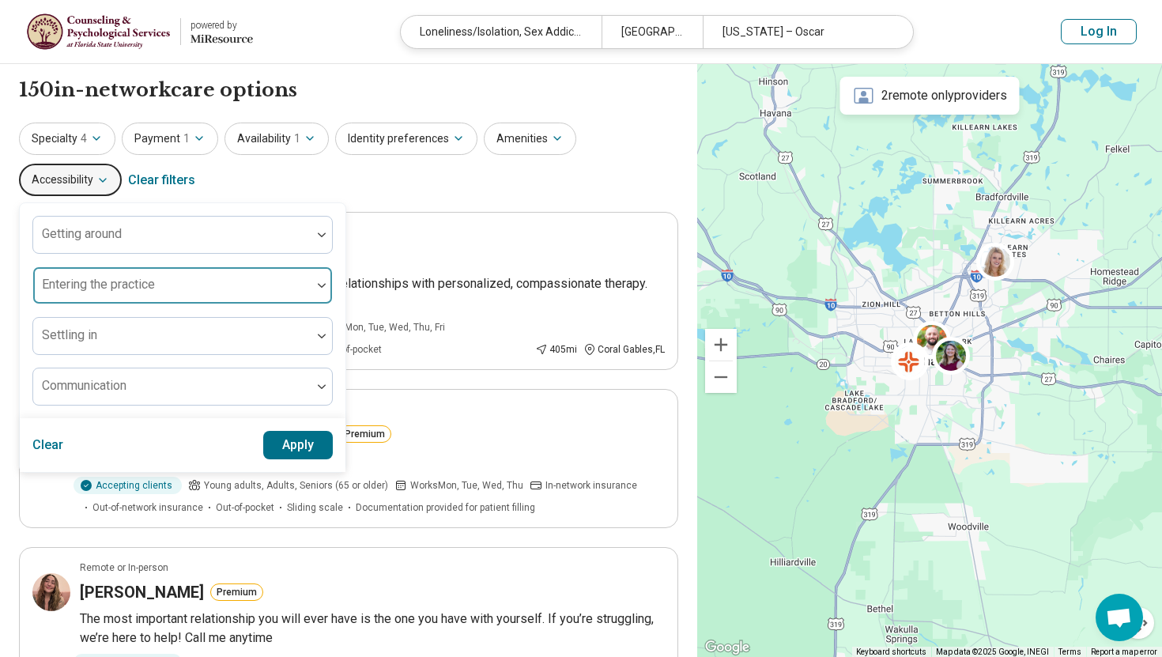
click at [155, 277] on label "Entering the practice" at bounding box center [98, 284] width 113 height 15
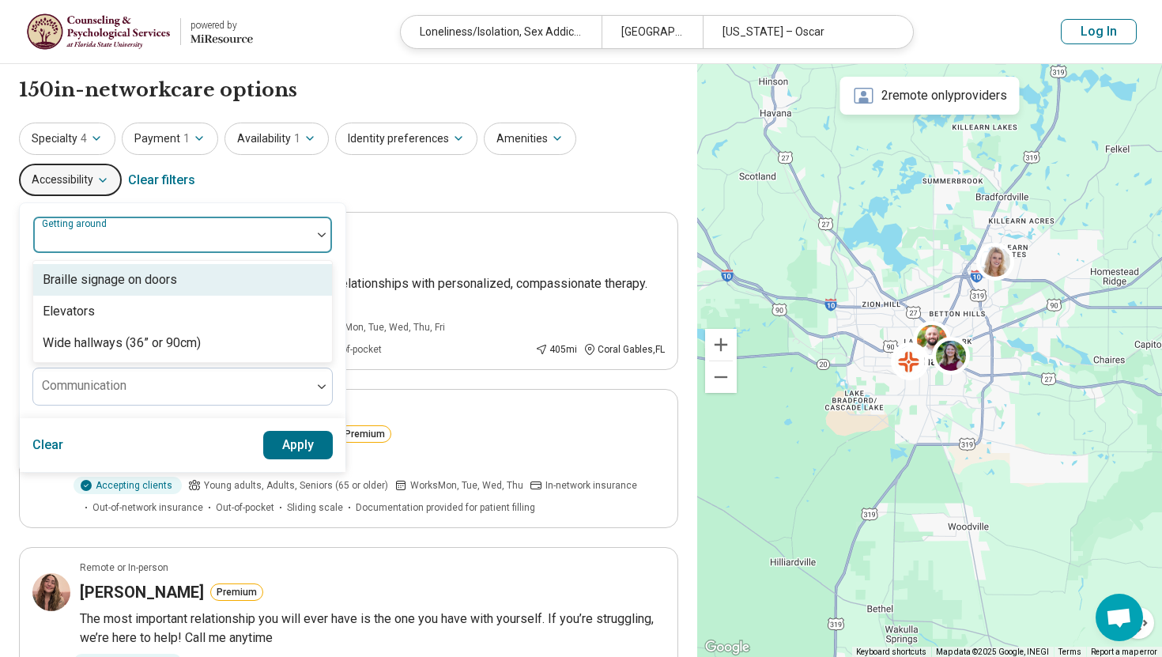
click at [333, 216] on div "Getting around" at bounding box center [182, 235] width 300 height 38
click at [305, 230] on div at bounding box center [173, 241] width 266 height 22
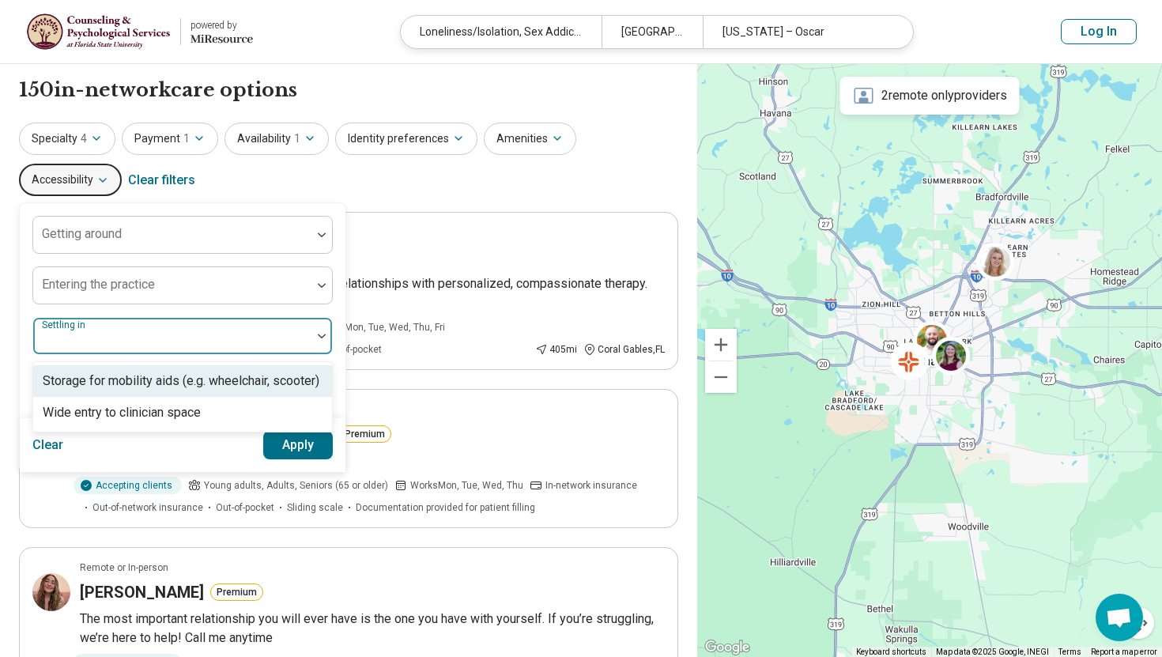
click at [333, 317] on div "Settling in" at bounding box center [182, 336] width 300 height 38
click at [305, 331] on div at bounding box center [173, 342] width 266 height 22
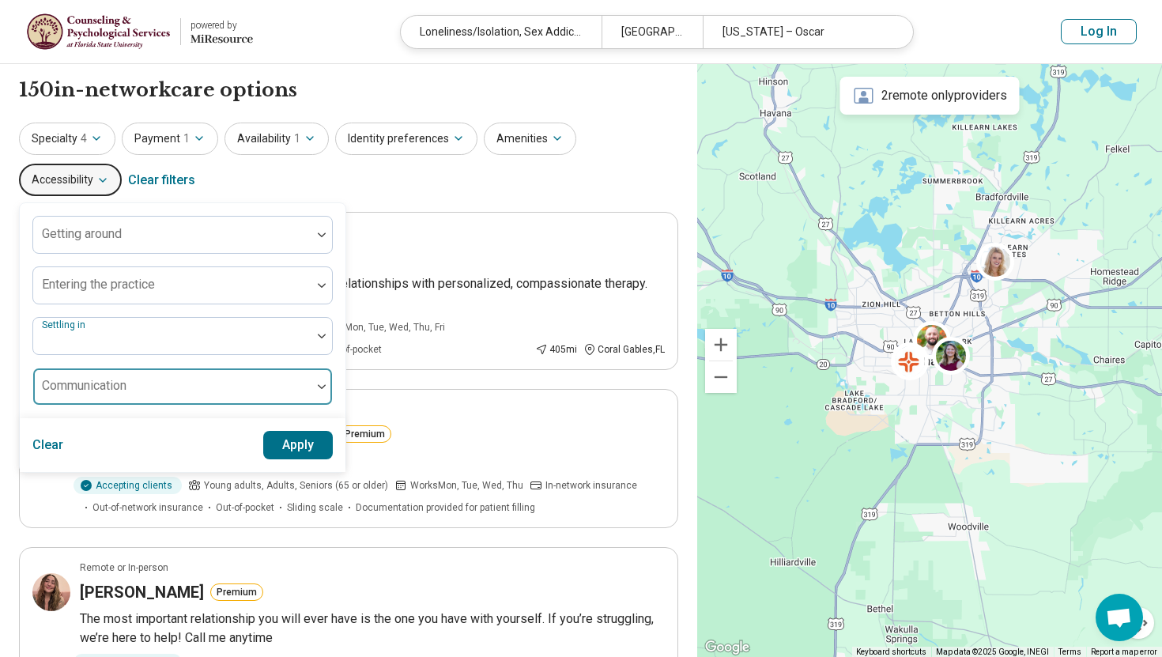
click at [333, 368] on div "Communication" at bounding box center [182, 387] width 300 height 38
click at [115, 370] on label "Communication" at bounding box center [79, 375] width 74 height 11
click at [333, 269] on div "Getting around Entering the practice Settling in Communication" at bounding box center [182, 311] width 300 height 190
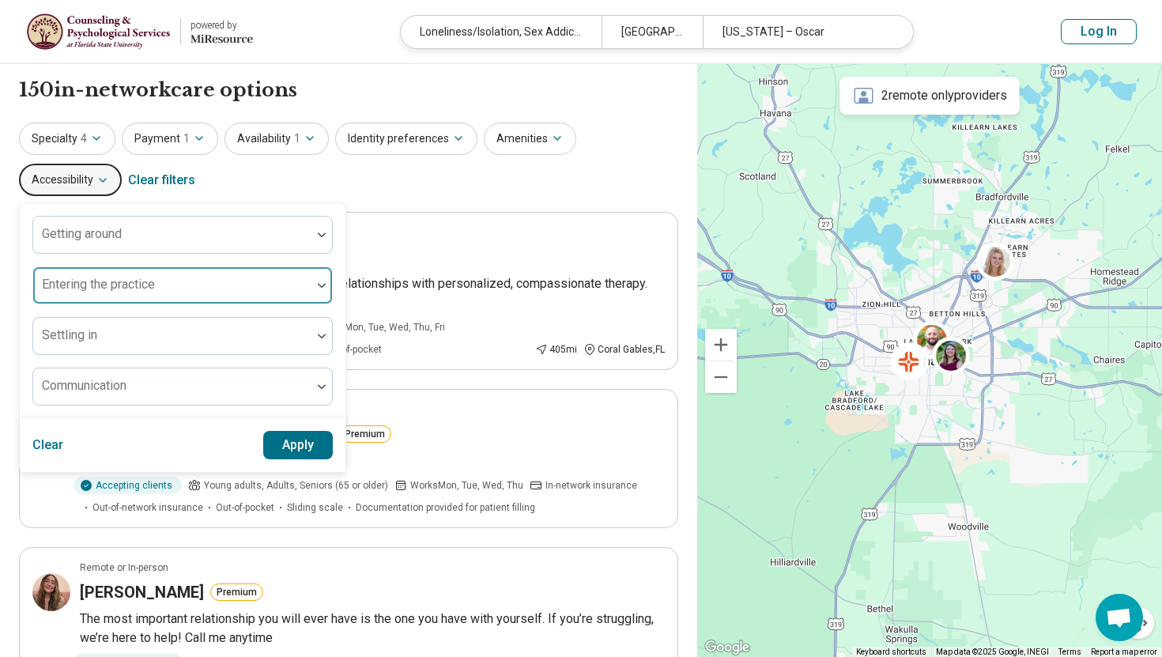
click at [333, 266] on div "Entering the practice" at bounding box center [182, 285] width 300 height 38
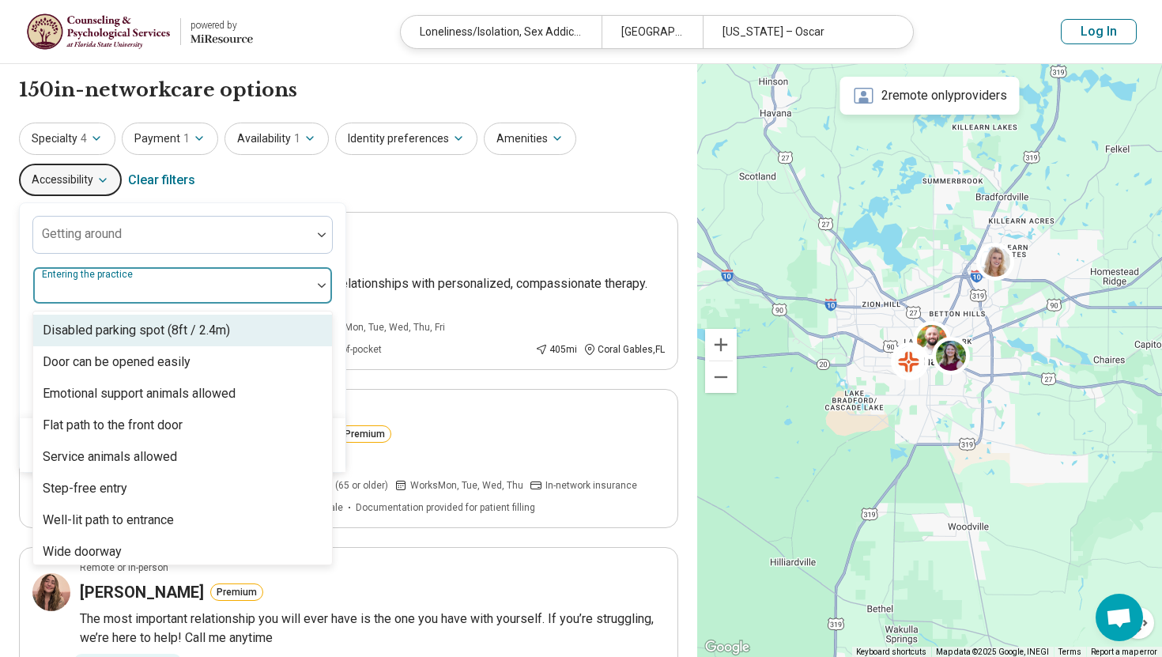
click at [305, 281] on div at bounding box center [173, 292] width 266 height 22
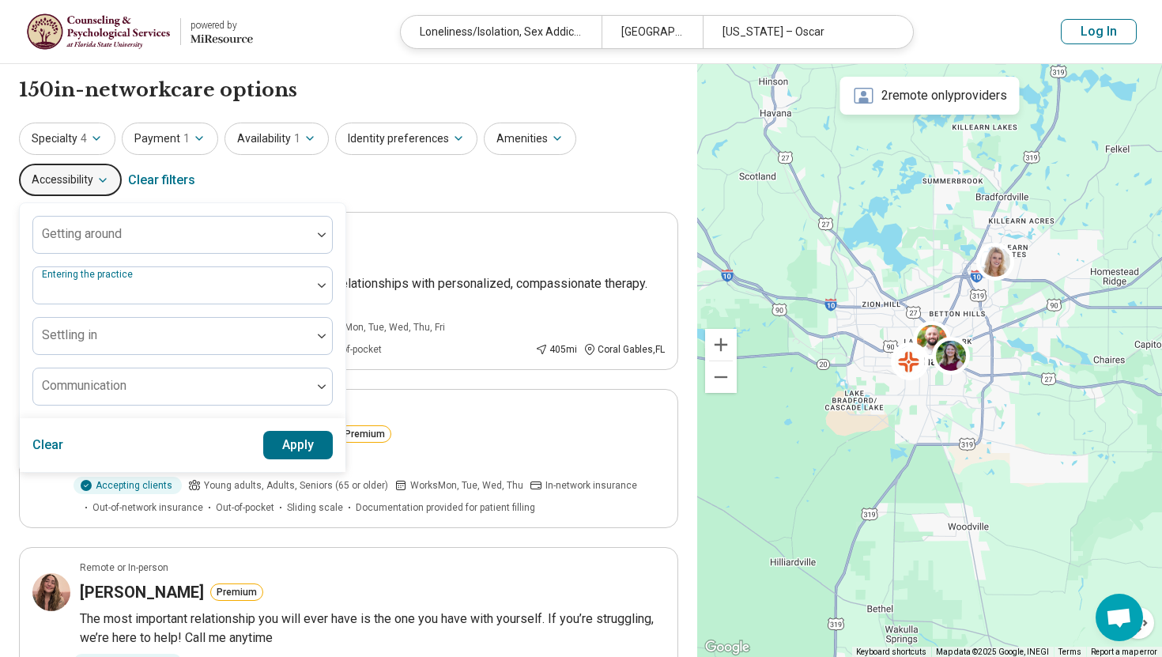
click at [529, 193] on div "Specialty 4 Payment 1 Availability 1 Identity preferences Amenities Accessibili…" at bounding box center [348, 161] width 659 height 77
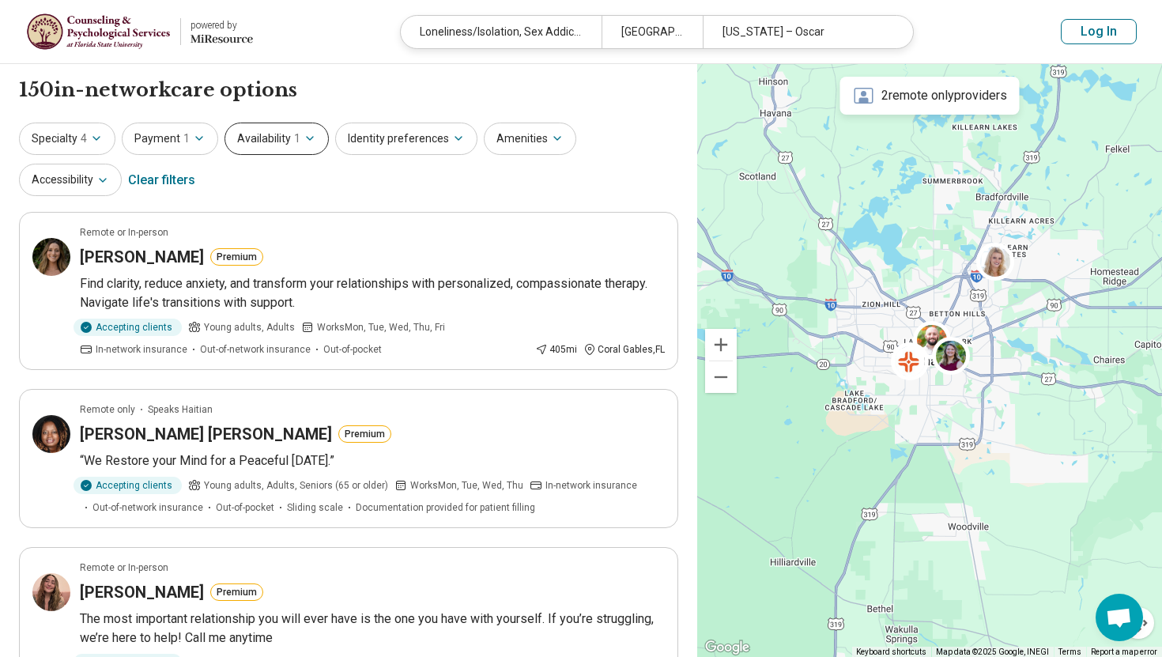
click at [270, 153] on button "Availability 1" at bounding box center [277, 139] width 104 height 32
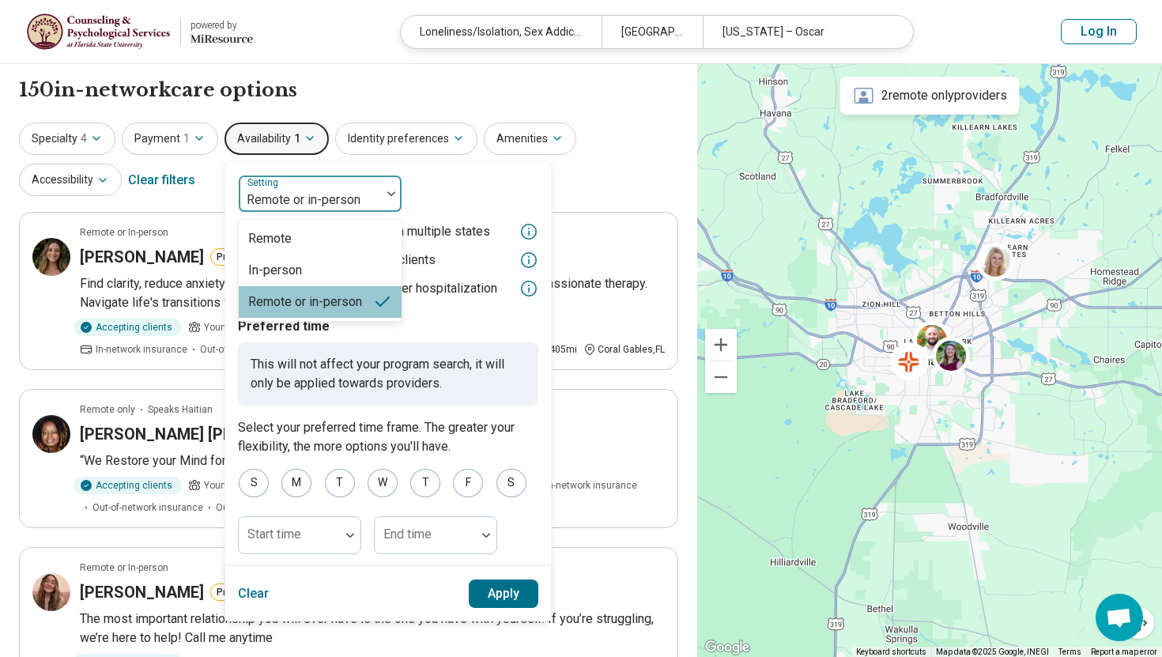
click at [261, 199] on div at bounding box center [310, 200] width 130 height 22
click at [261, 265] on div "In-person" at bounding box center [275, 270] width 54 height 19
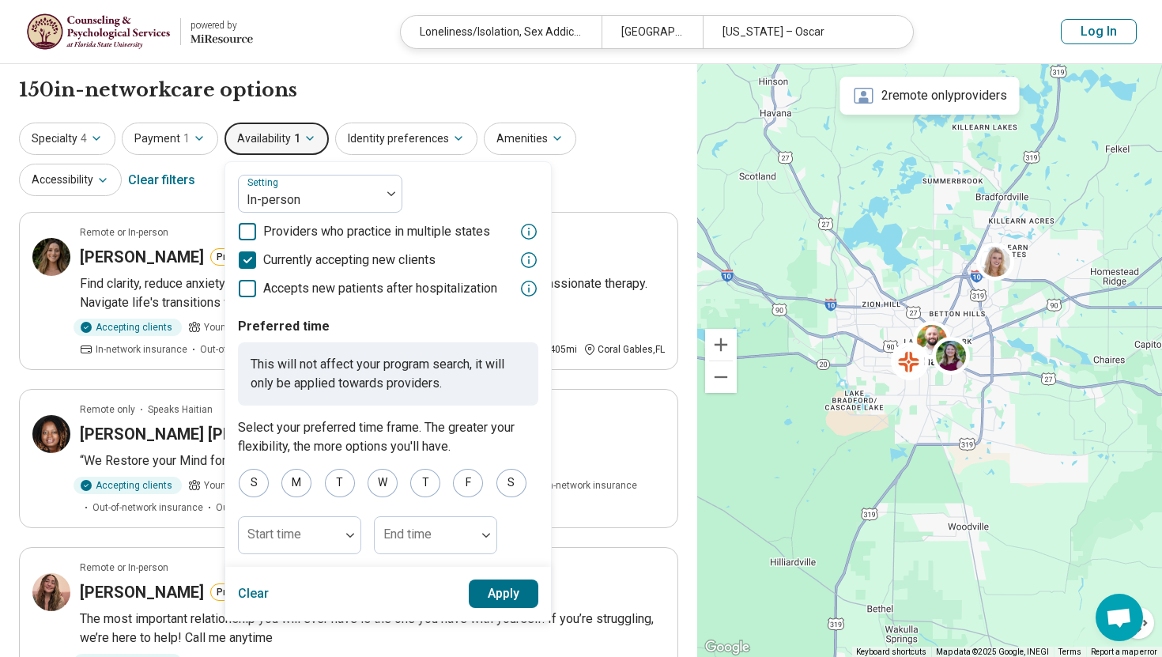
click at [489, 594] on button "Apply" at bounding box center [504, 594] width 70 height 28
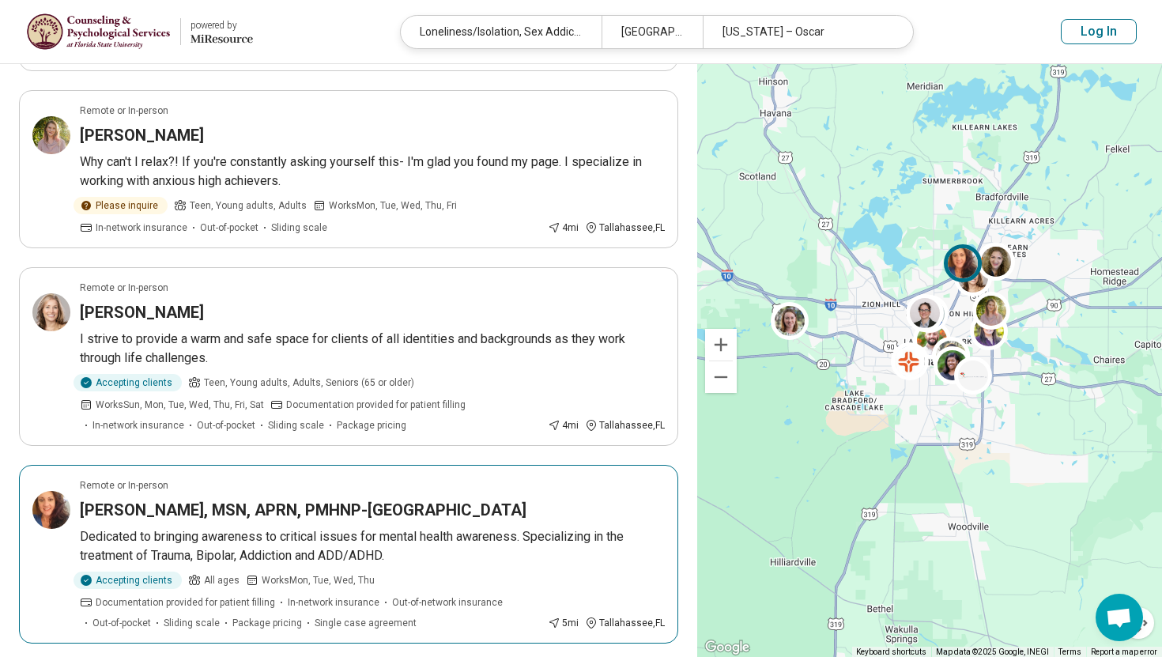
scroll to position [1981, 0]
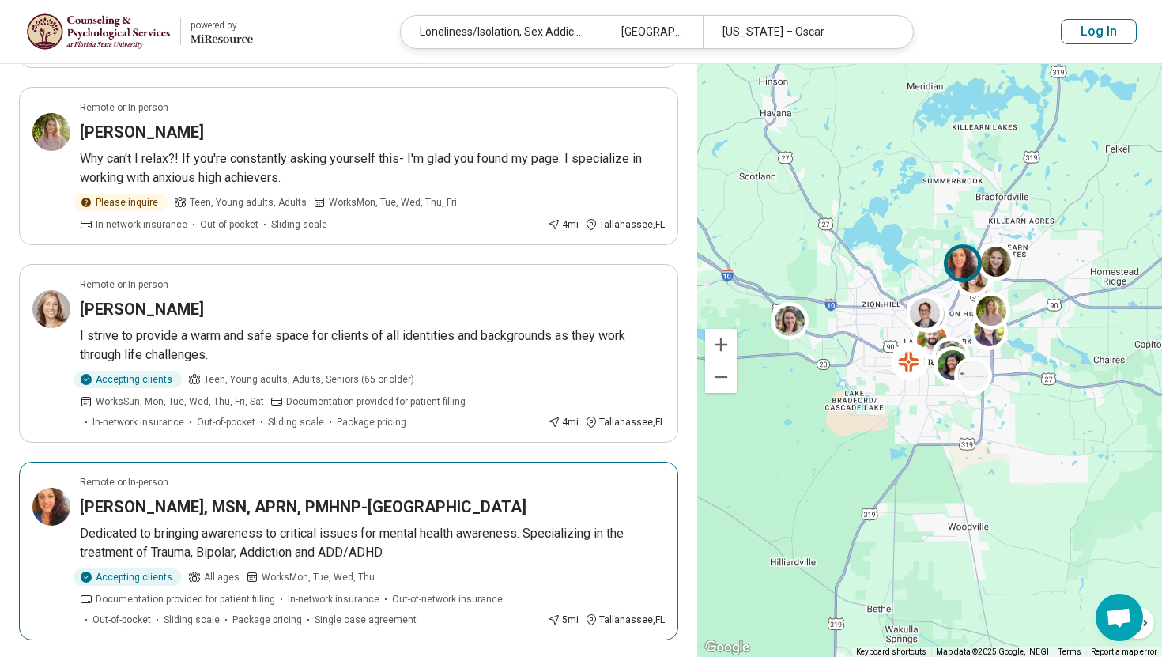
click at [57, 488] on img at bounding box center [51, 507] width 38 height 38
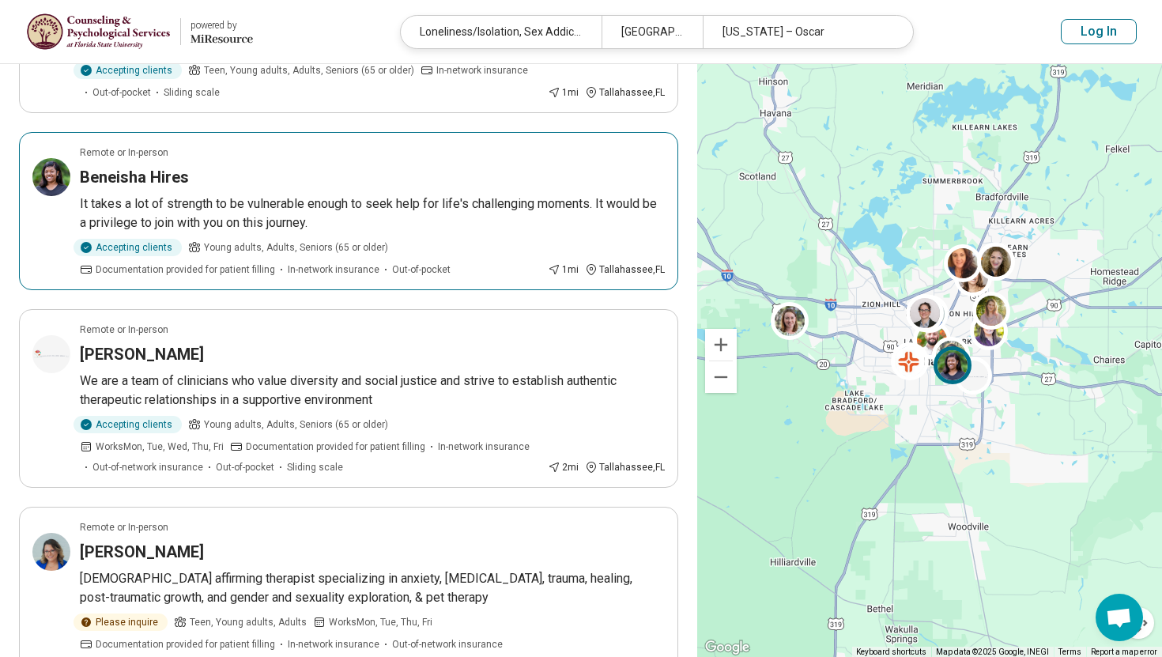
scroll to position [988, 0]
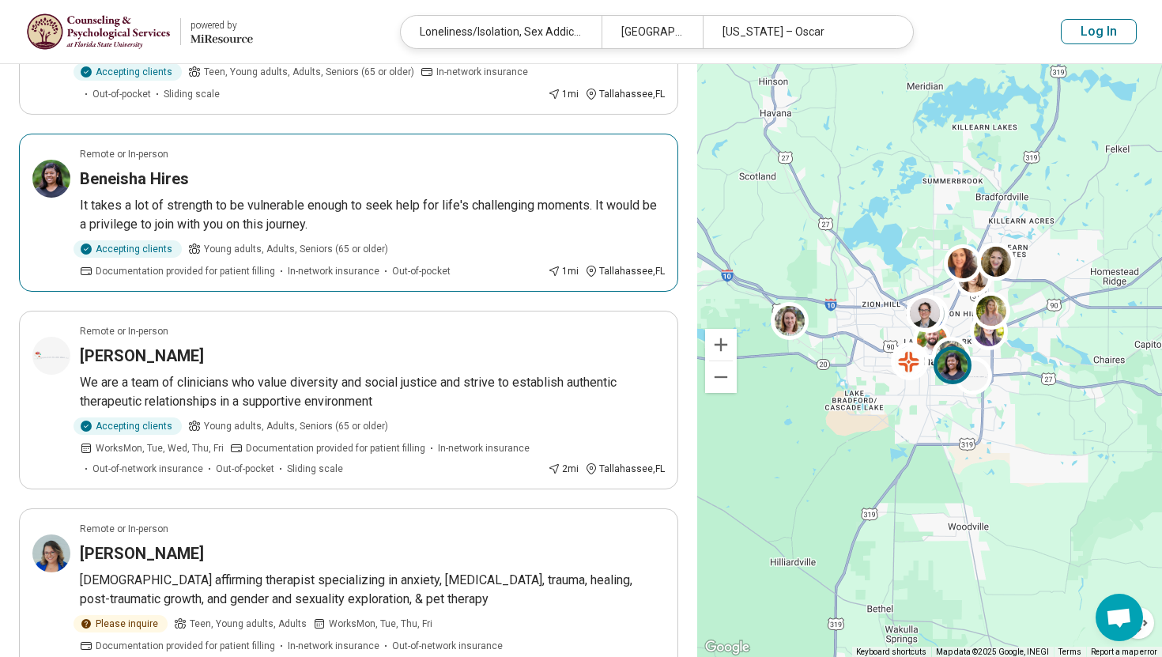
click at [303, 168] on article "Remote or In-person Beneisha Hires It takes a lot of strength to be vulnerable …" at bounding box center [348, 213] width 659 height 158
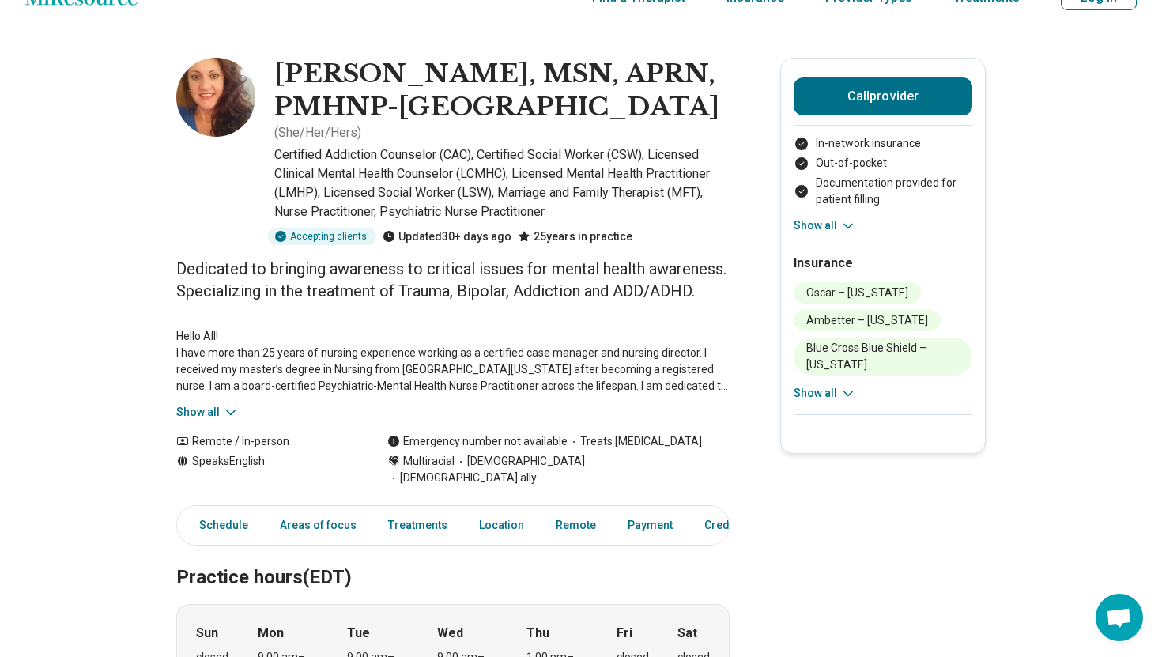
scroll to position [38, 0]
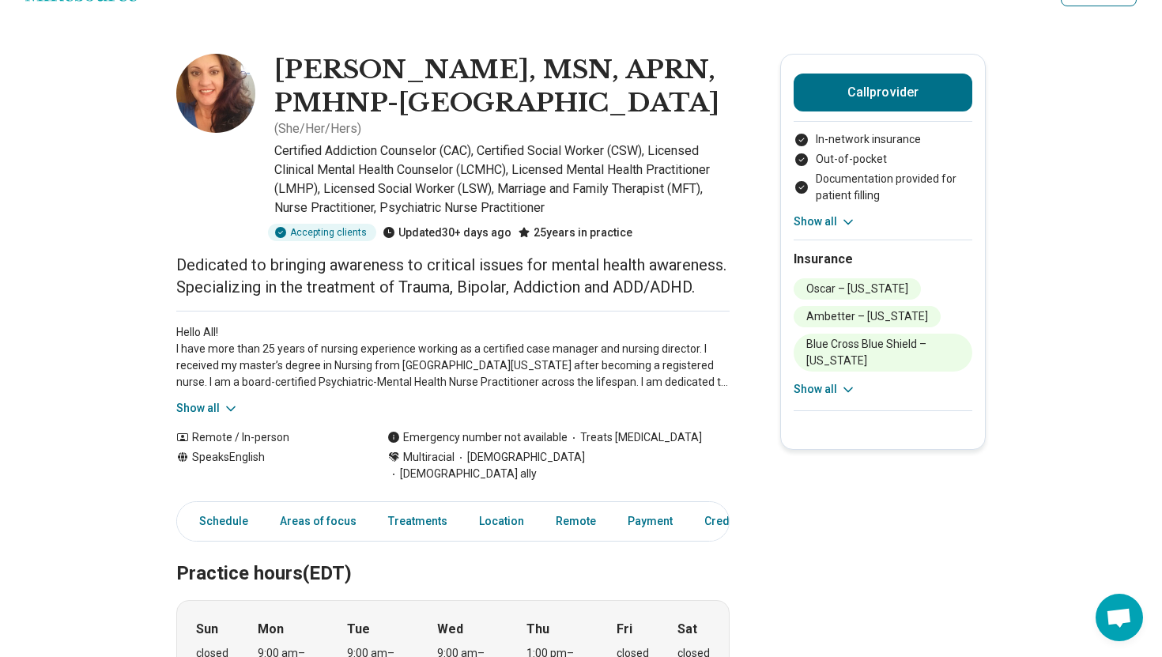
click at [799, 390] on button "Show all" at bounding box center [825, 389] width 62 height 17
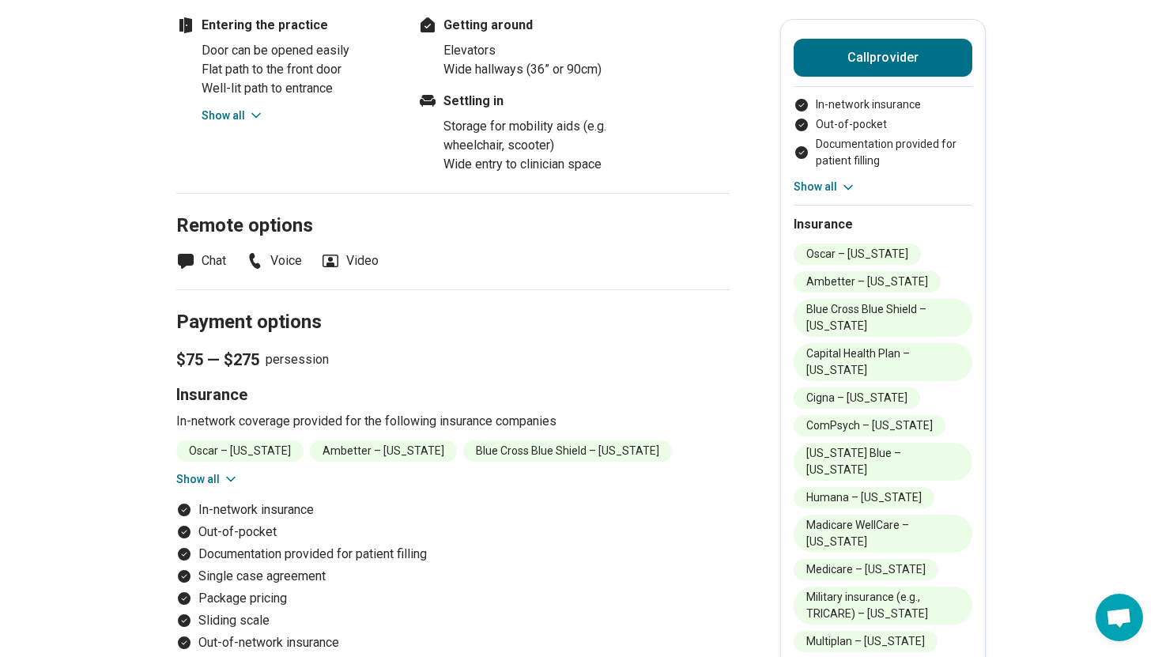
scroll to position [1489, 0]
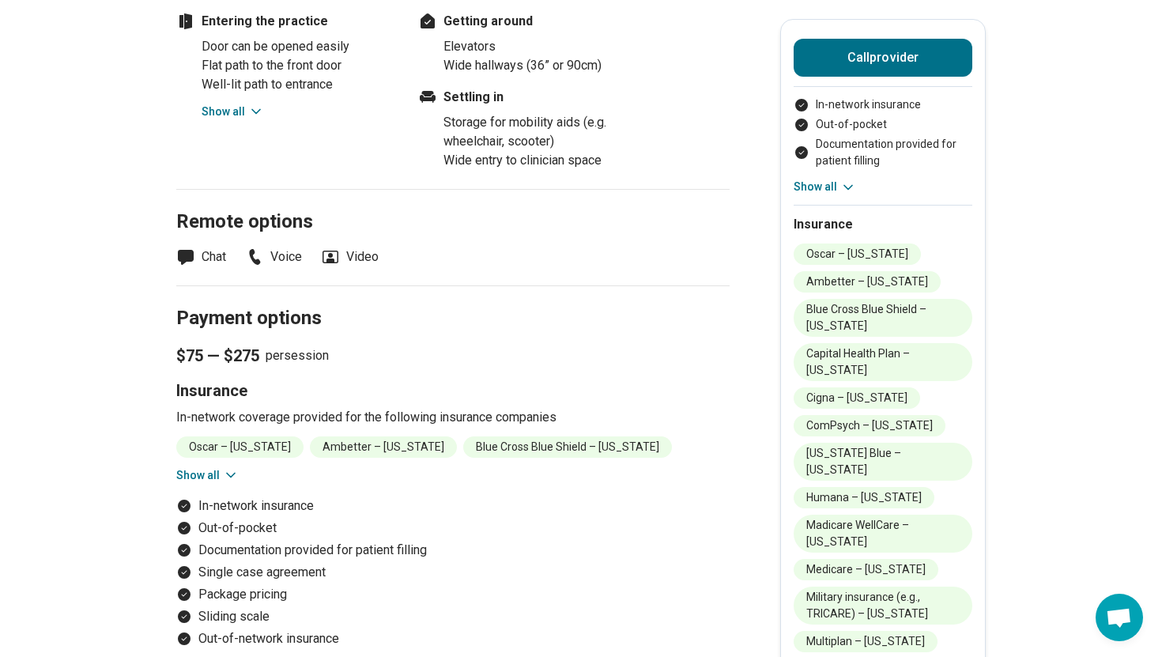
click at [241, 436] on li "Oscar – [US_STATE]" at bounding box center [239, 446] width 127 height 21
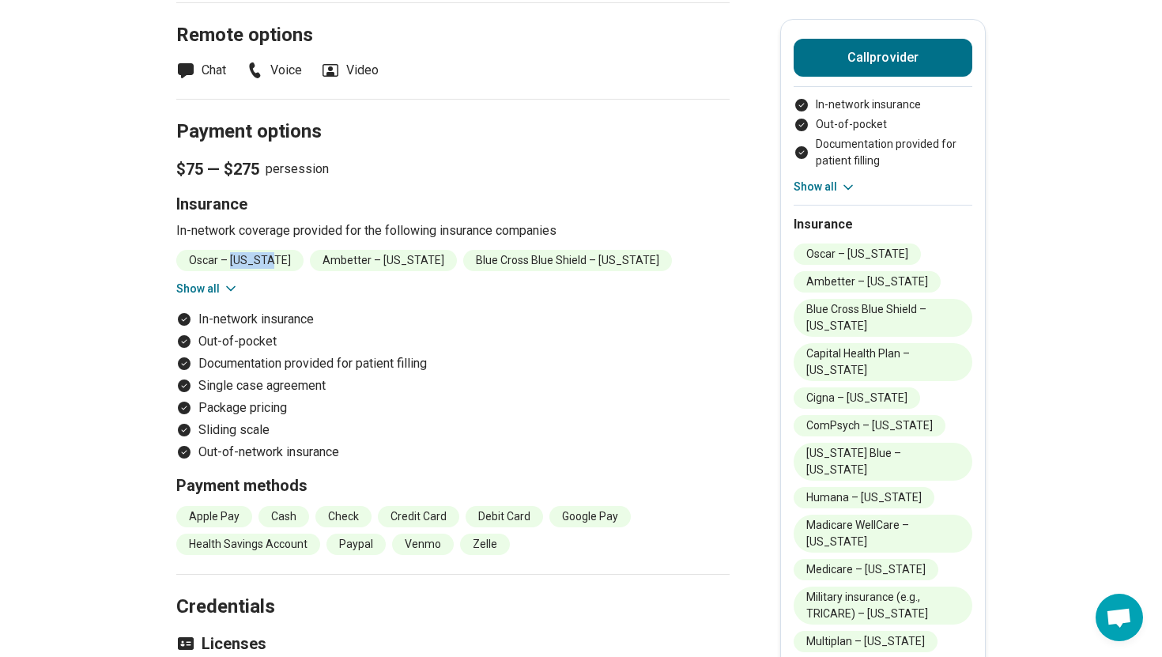
scroll to position [1677, 0]
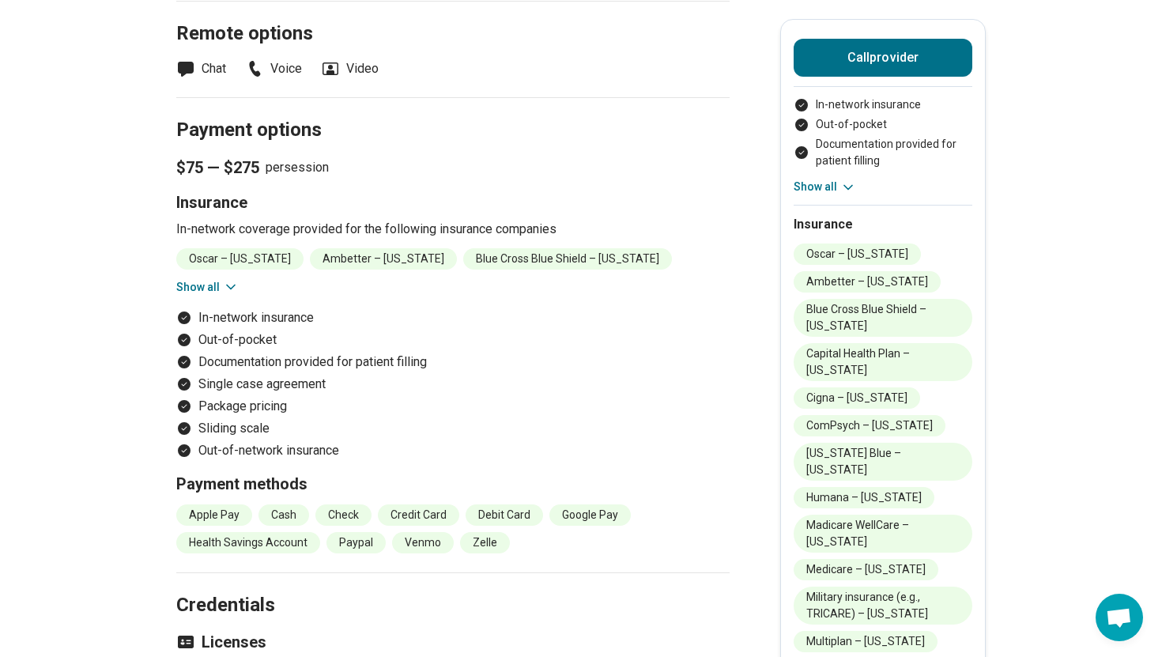
click at [461, 397] on li "Package pricing" at bounding box center [452, 406] width 553 height 19
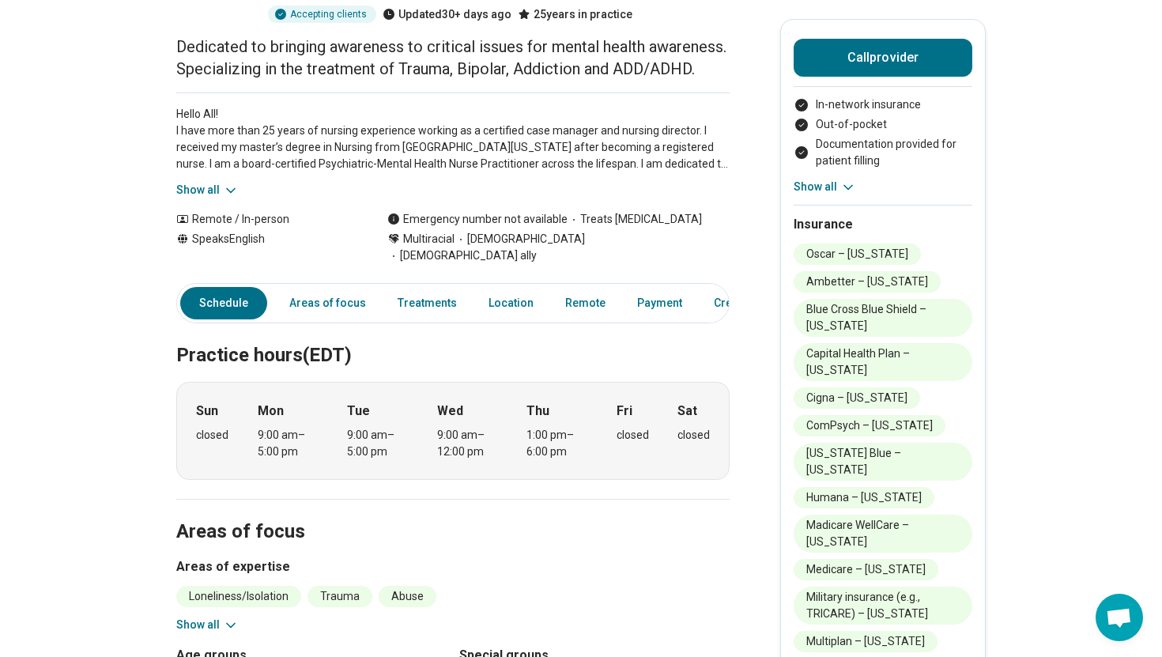
scroll to position [259, 0]
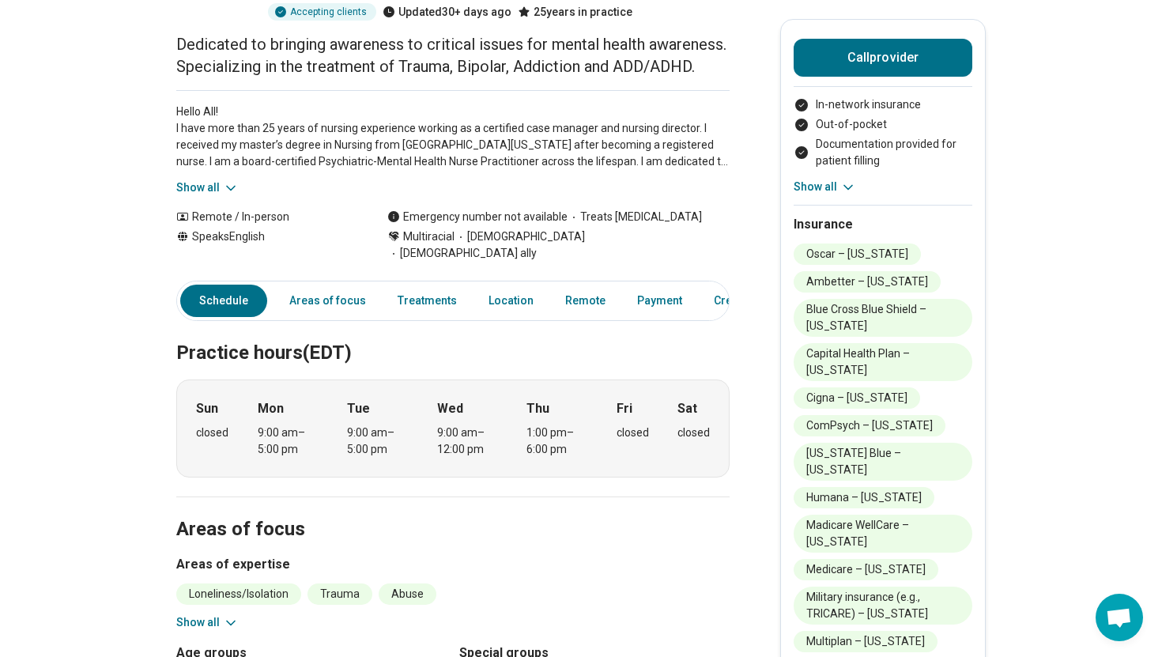
click at [226, 303] on link "Schedule" at bounding box center [223, 301] width 87 height 32
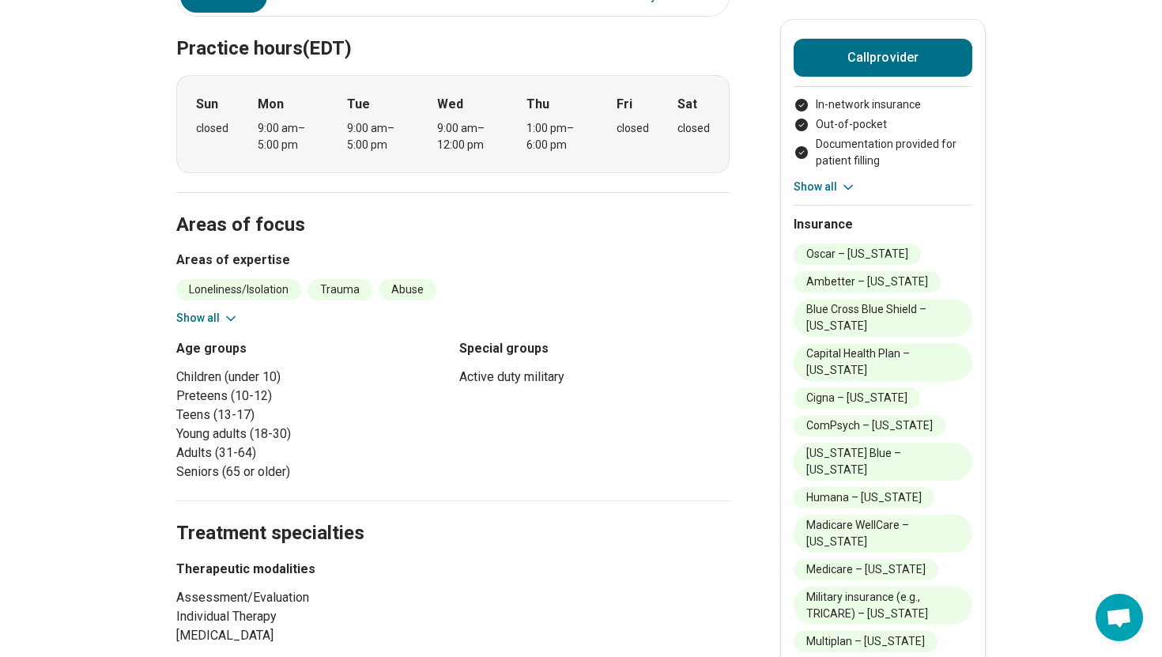
scroll to position [566, 0]
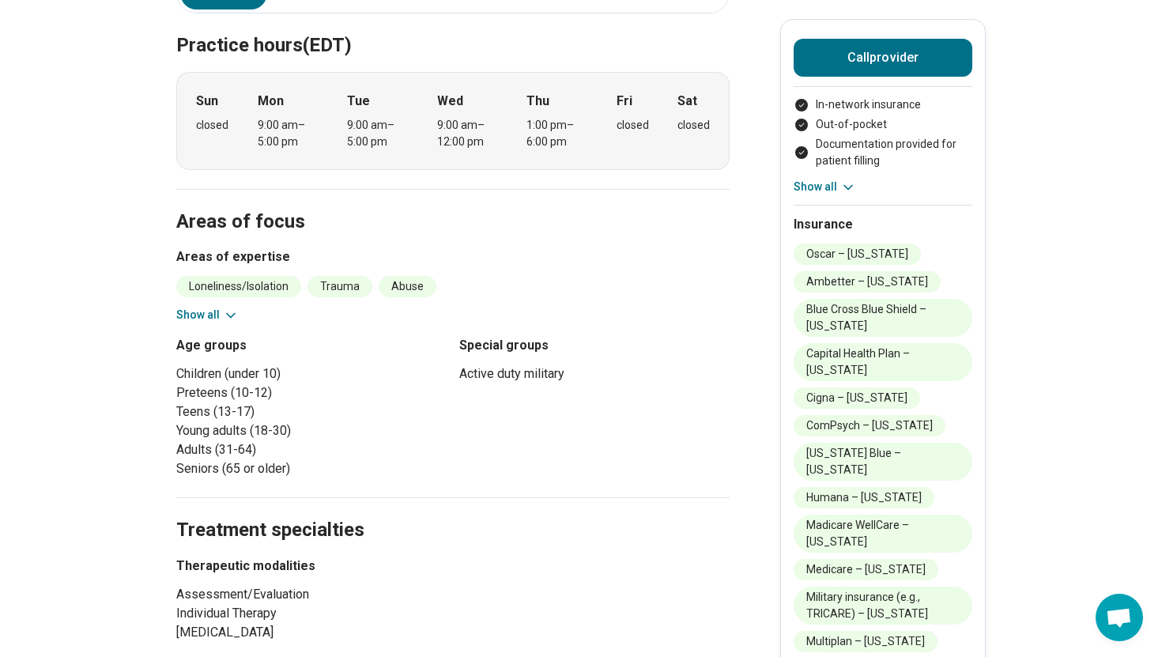
click at [195, 323] on button "Show all" at bounding box center [207, 315] width 62 height 17
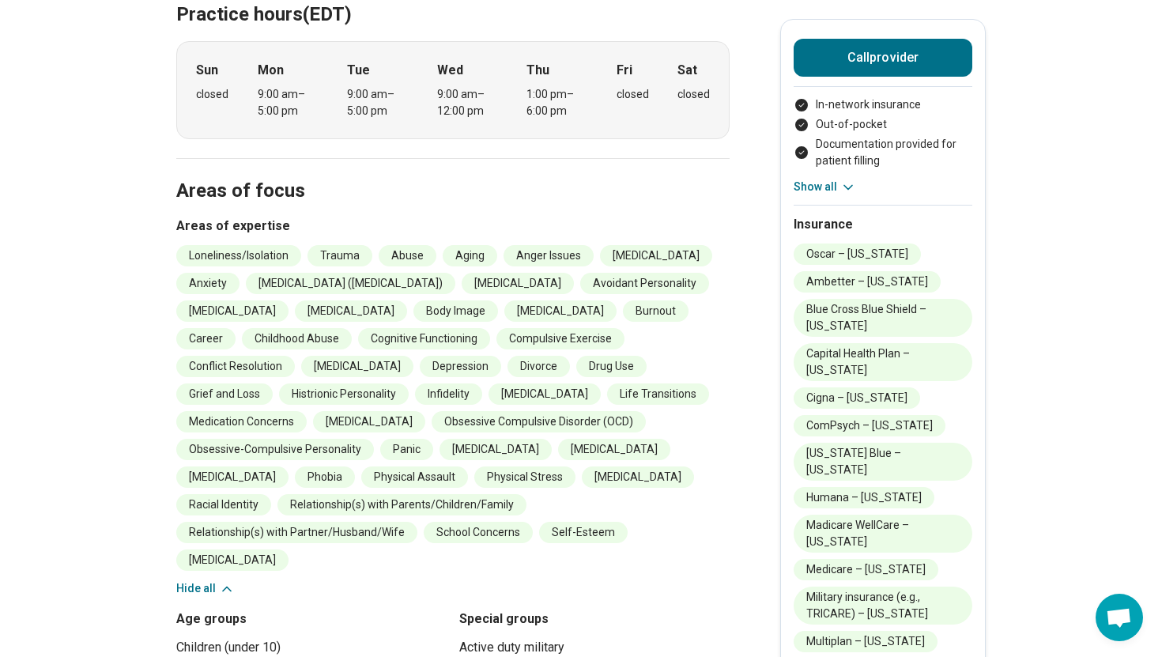
scroll to position [599, 0]
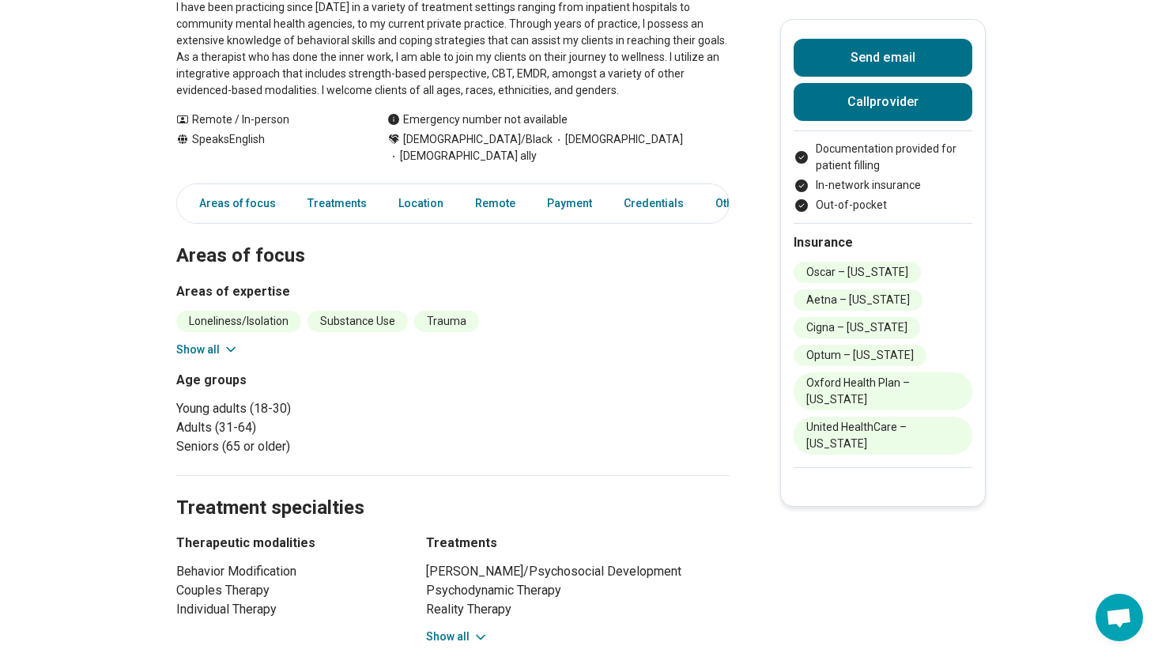
scroll to position [268, 0]
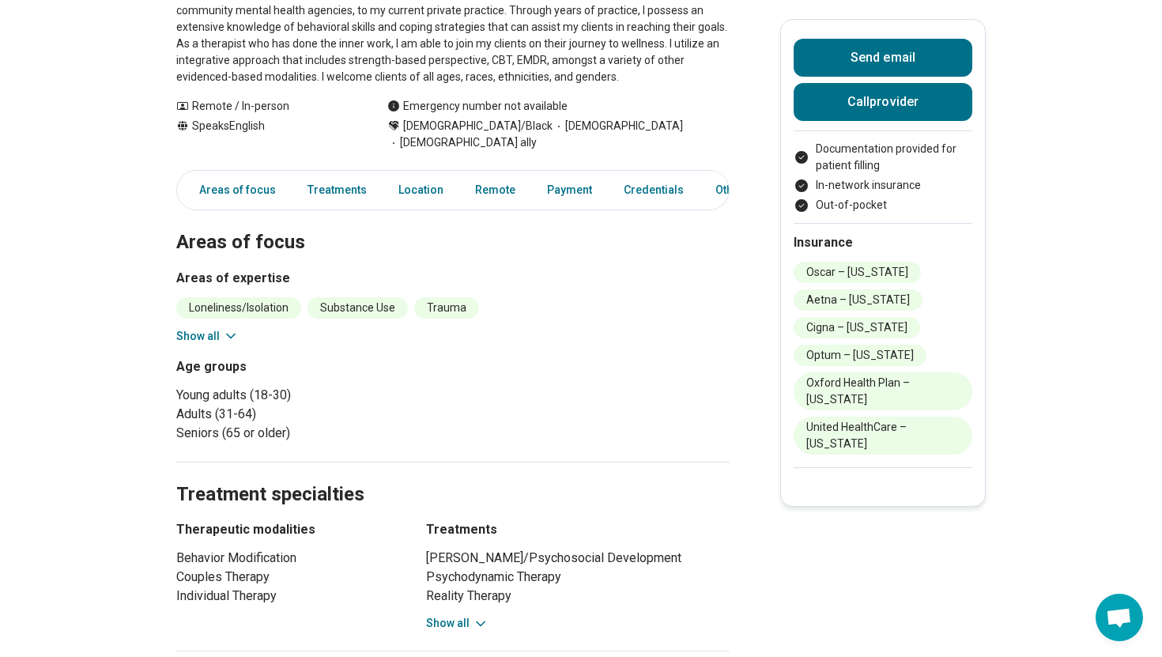
click at [209, 328] on button "Show all" at bounding box center [207, 336] width 62 height 17
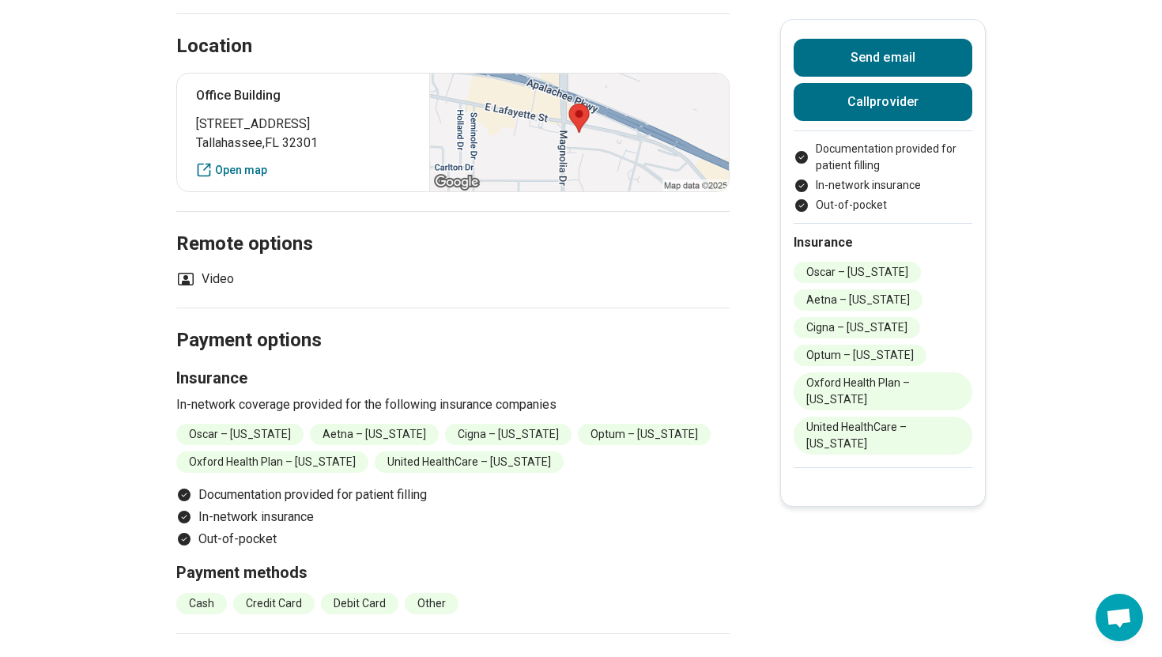
scroll to position [1184, 0]
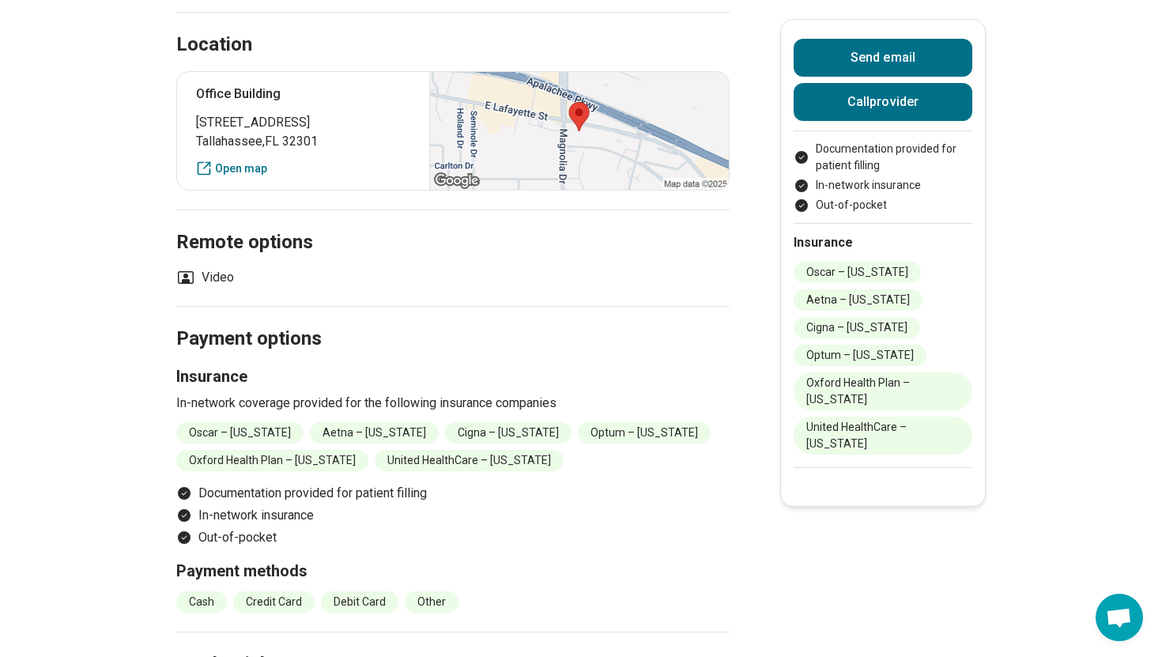
click at [207, 422] on li "Oscar – [US_STATE]" at bounding box center [239, 432] width 127 height 21
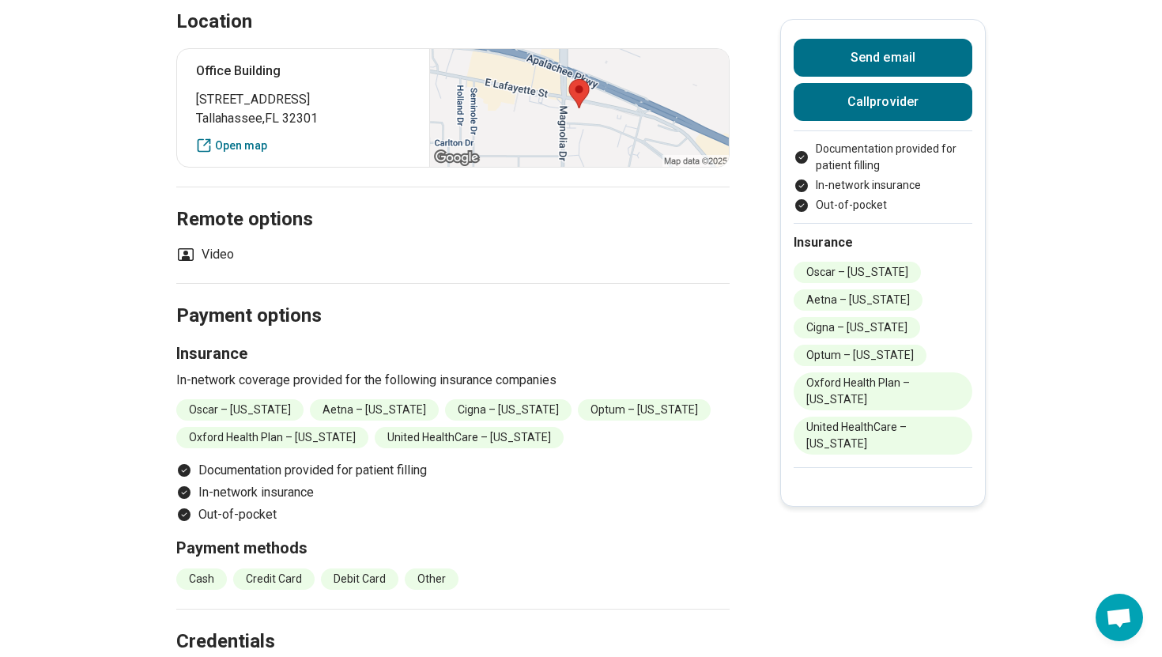
scroll to position [1207, 0]
